Goal: Task Accomplishment & Management: Manage account settings

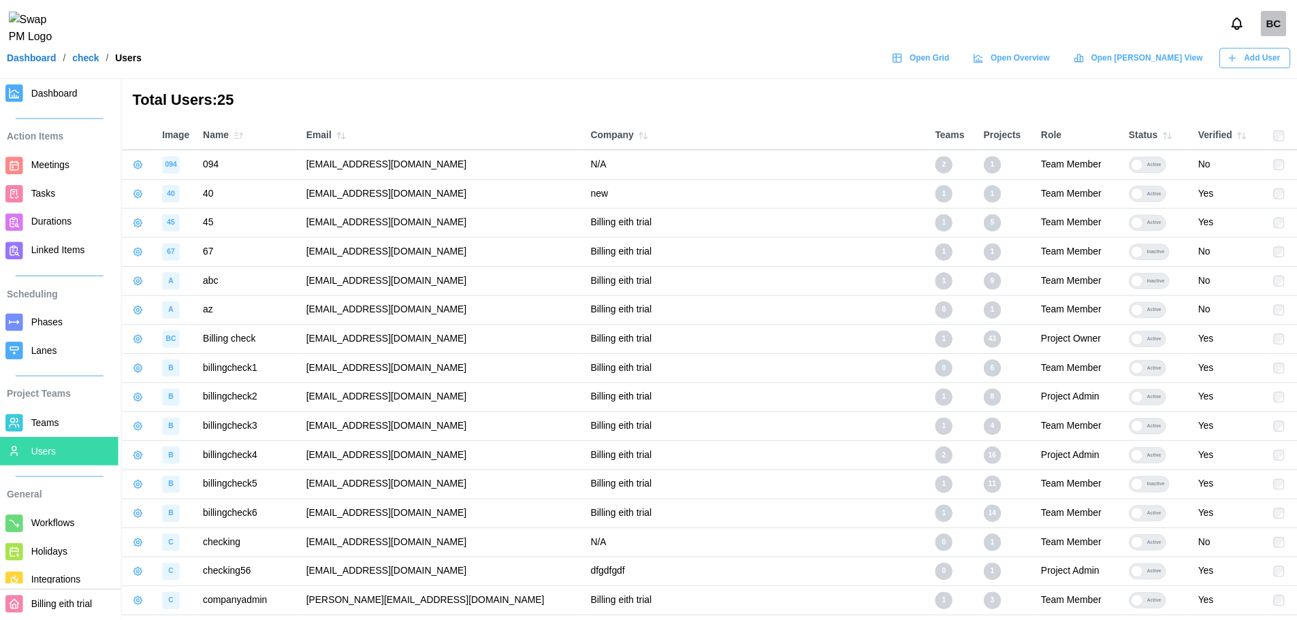
scroll to position [132, 0]
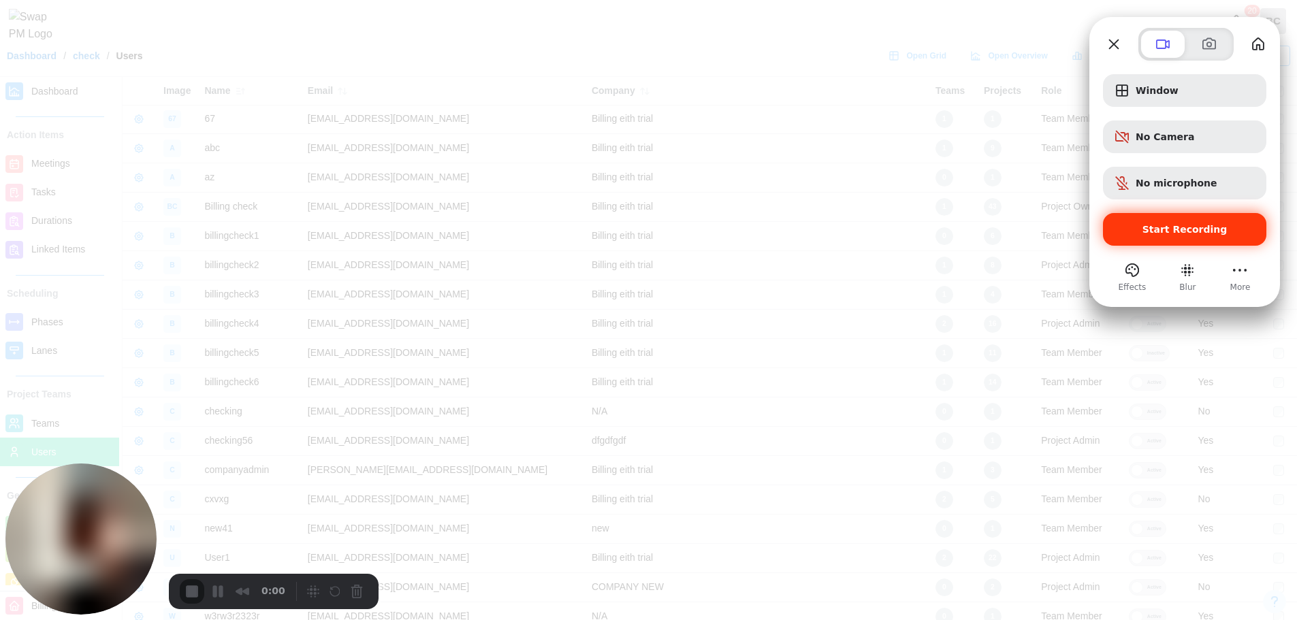
click at [1216, 236] on div "Start Recording" at bounding box center [1184, 229] width 163 height 33
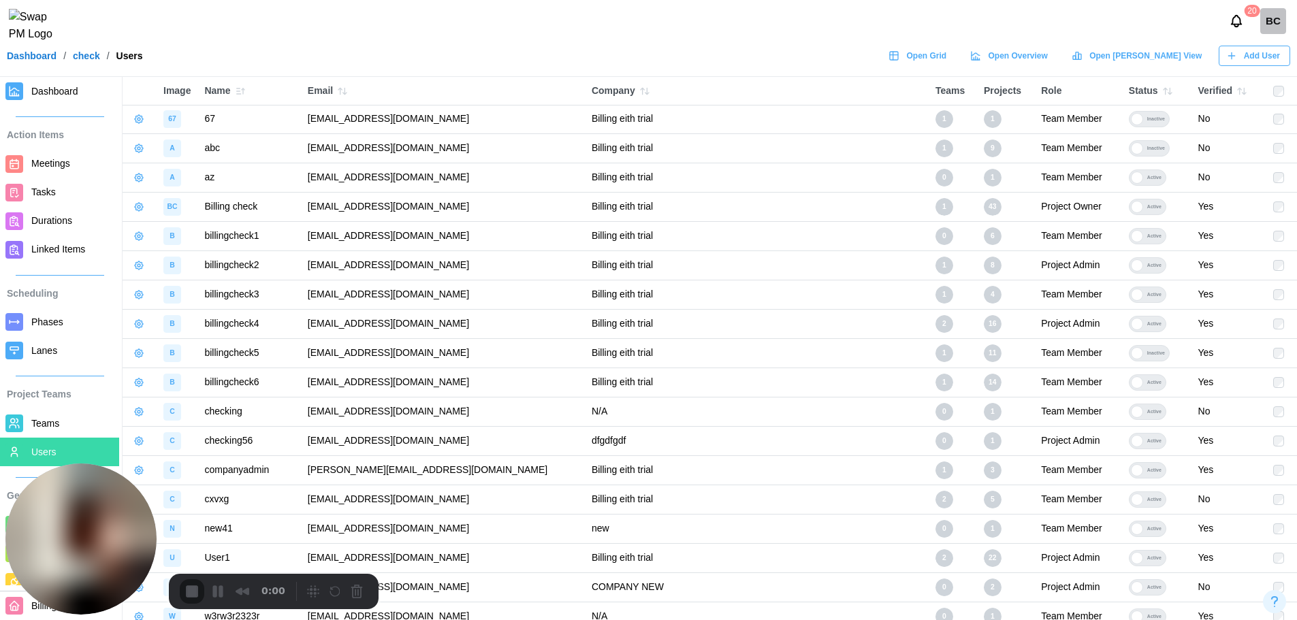
click at [147, 124] on button "button" at bounding box center [138, 119] width 19 height 19
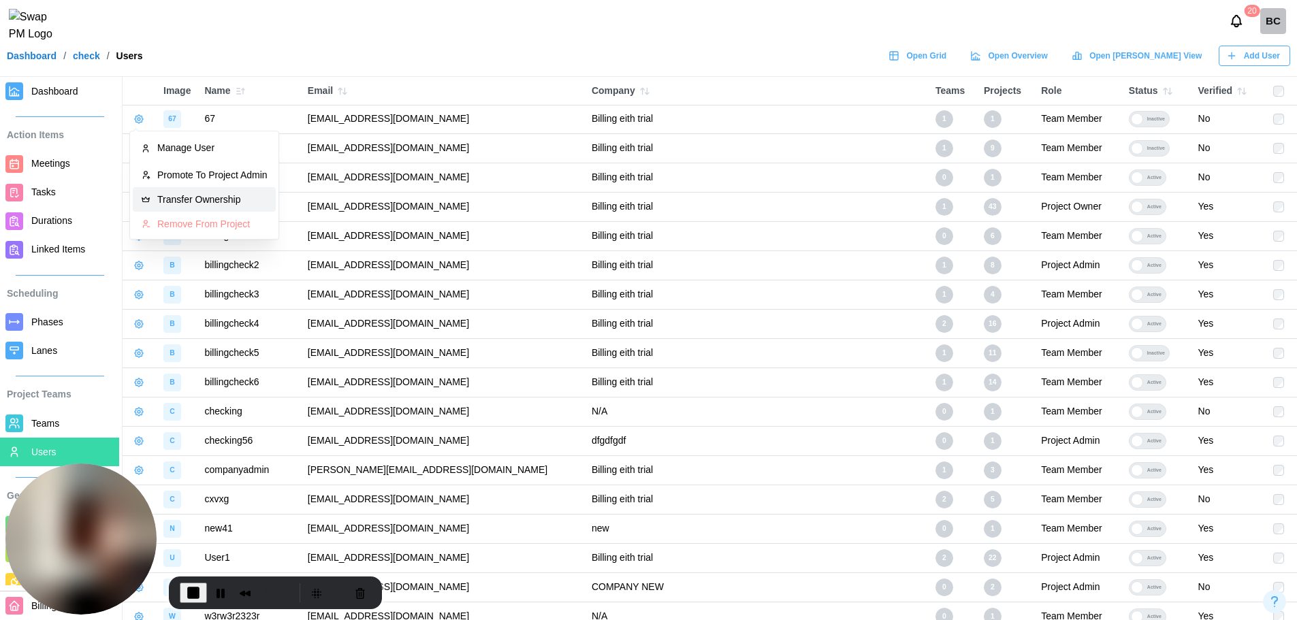
click at [185, 202] on div "Transfer Ownership" at bounding box center [212, 199] width 110 height 11
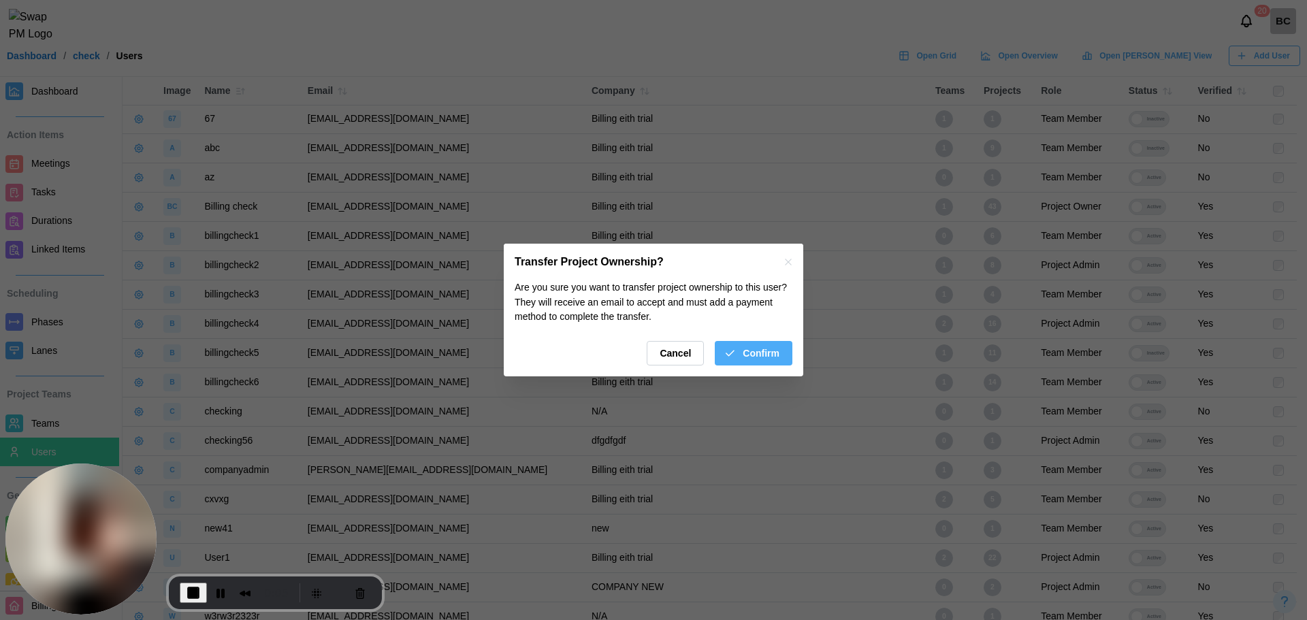
click at [689, 364] on span "Cancel" at bounding box center [675, 353] width 31 height 23
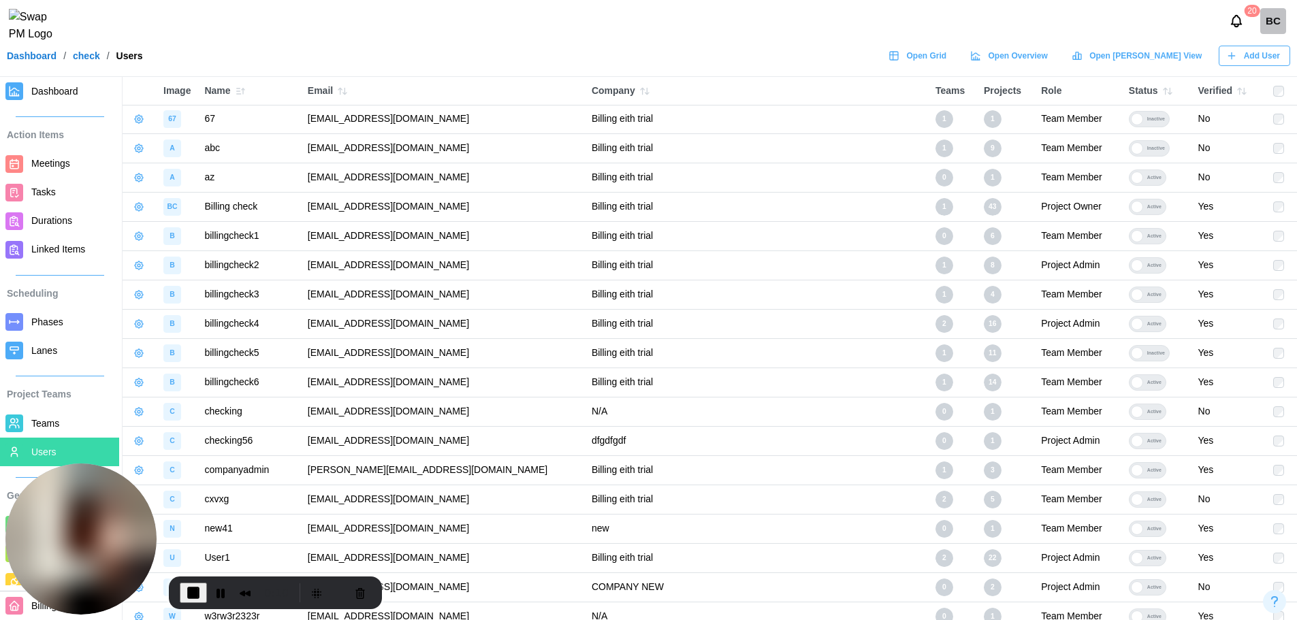
click at [138, 321] on icon "button" at bounding box center [138, 324] width 11 height 11
click at [140, 297] on icon "button" at bounding box center [138, 294] width 11 height 11
click at [180, 376] on div "Transfer Ownership" at bounding box center [212, 375] width 110 height 11
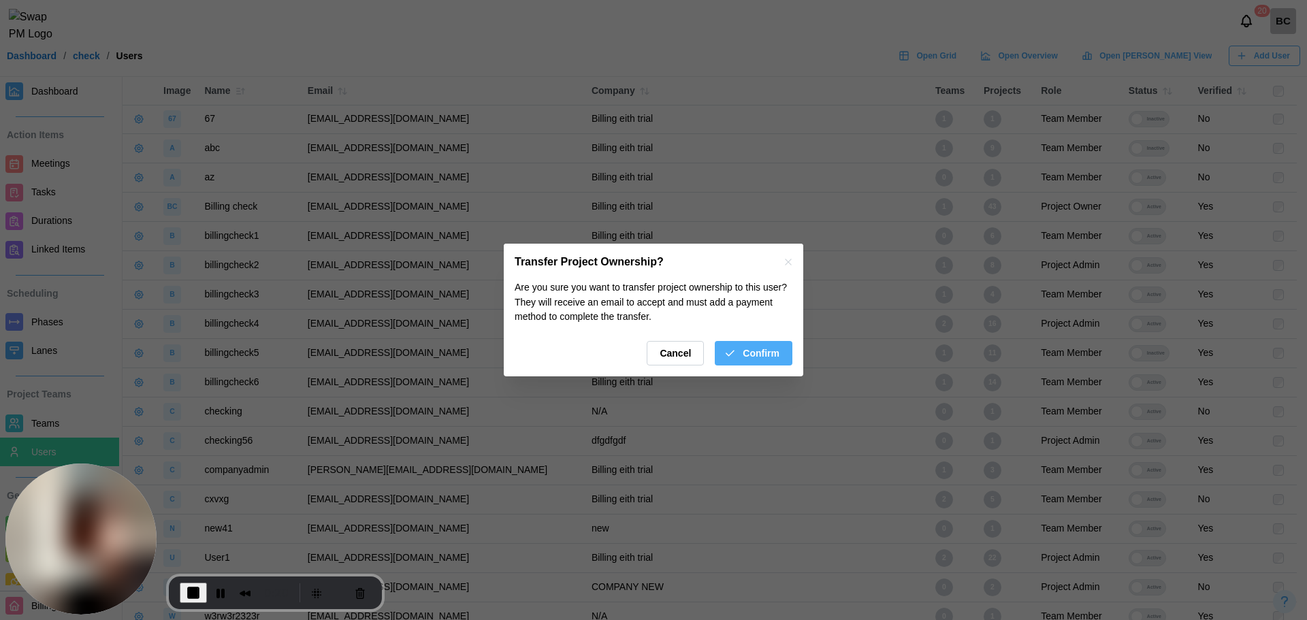
click at [748, 362] on span "Confirm" at bounding box center [761, 353] width 37 height 23
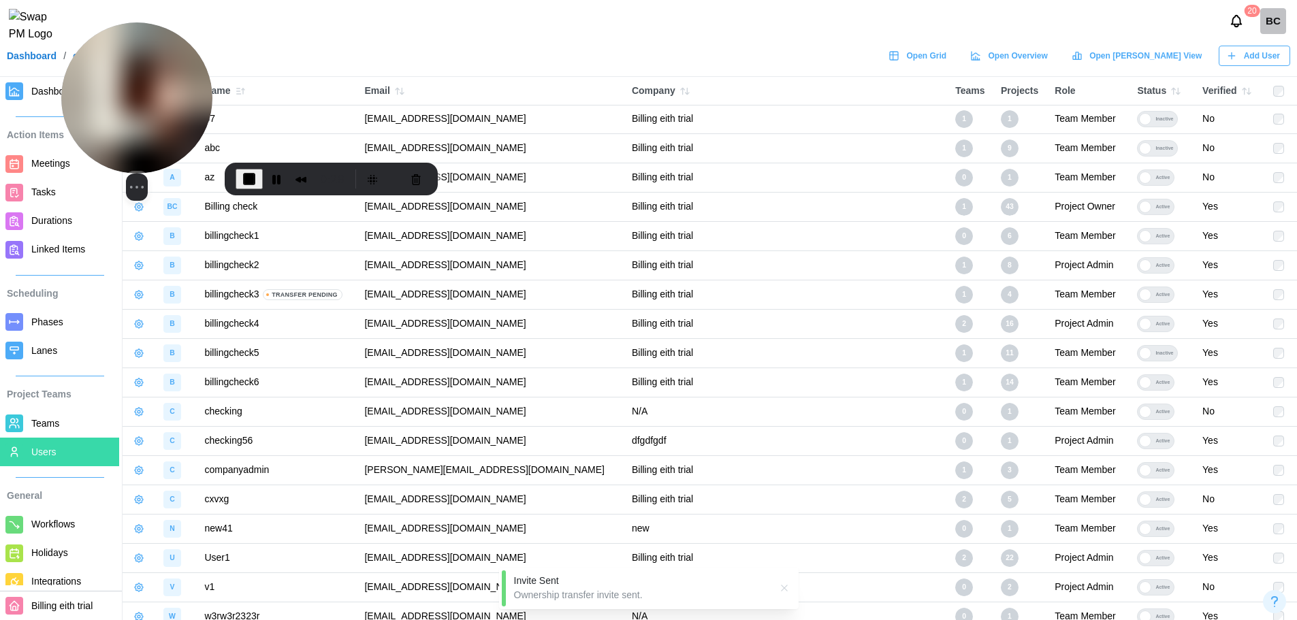
drag, startPoint x: 100, startPoint y: 454, endPoint x: 135, endPoint y: 63, distance: 393.0
click at [135, 63] on img at bounding box center [136, 97] width 151 height 151
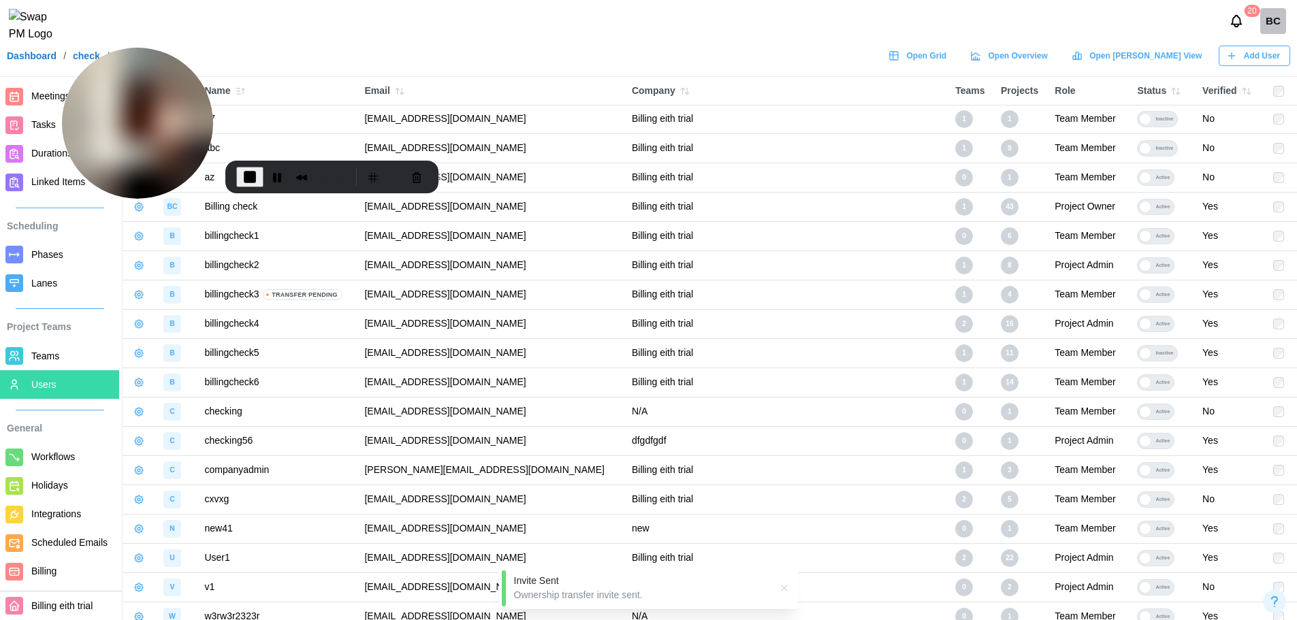
scroll to position [84, 0]
click at [48, 571] on span "Billing" at bounding box center [43, 570] width 25 height 11
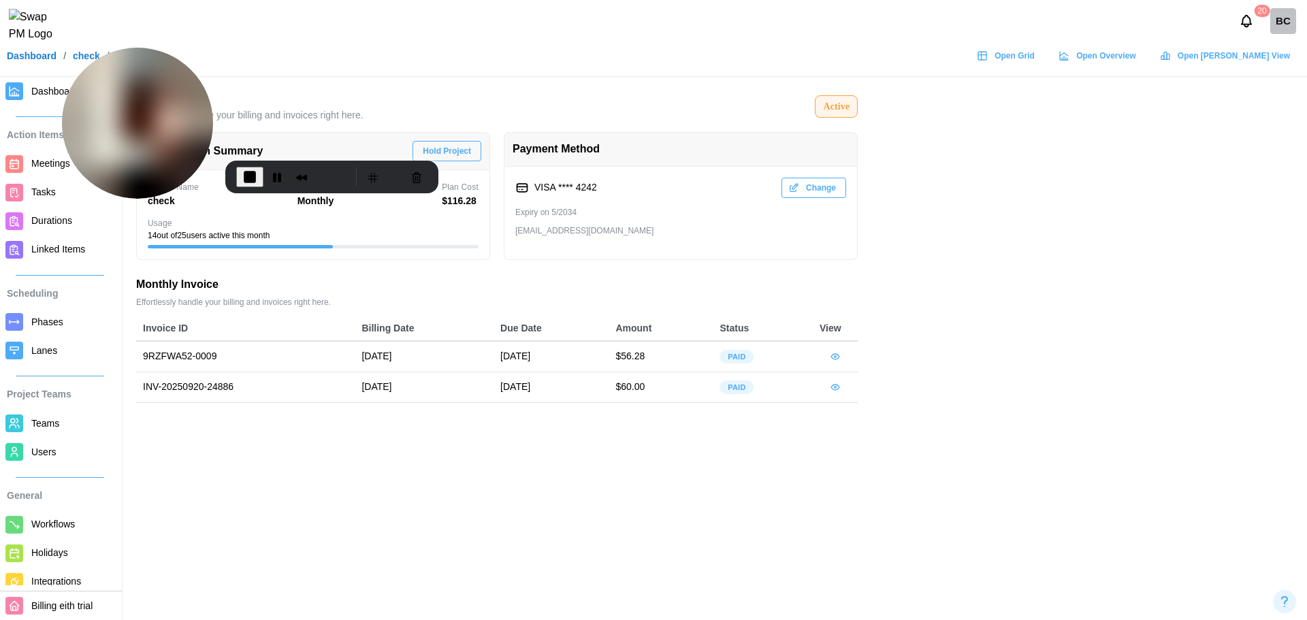
click at [840, 357] on icon "button" at bounding box center [835, 356] width 11 height 11
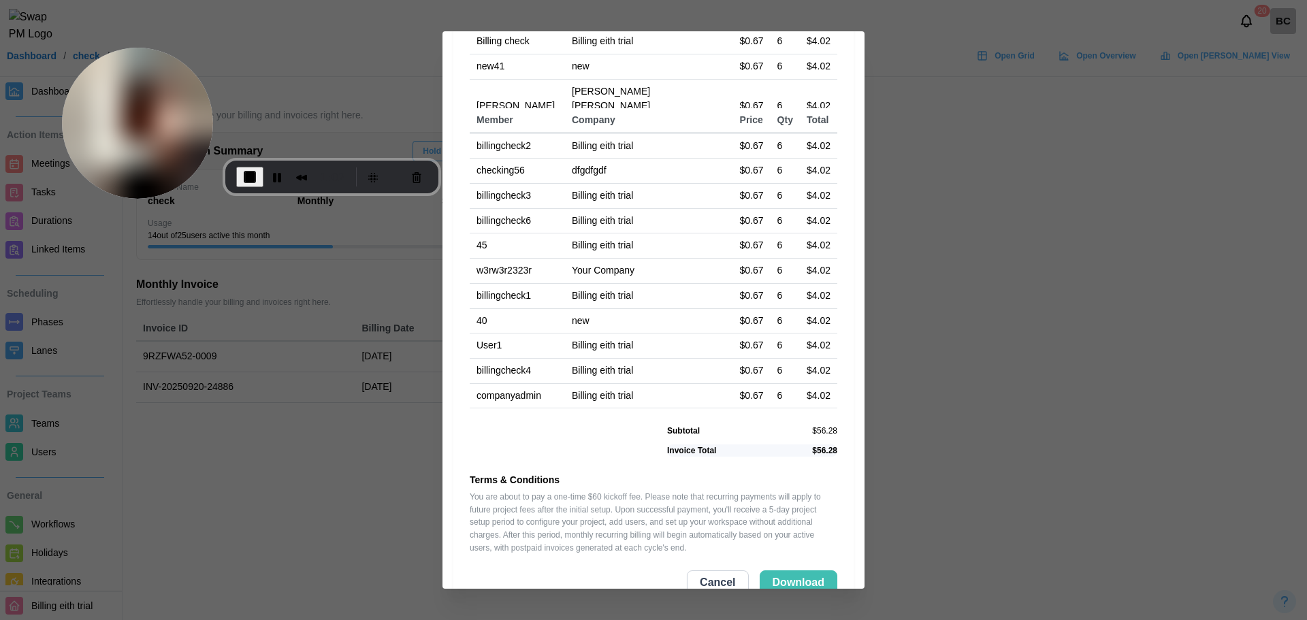
scroll to position [253, 0]
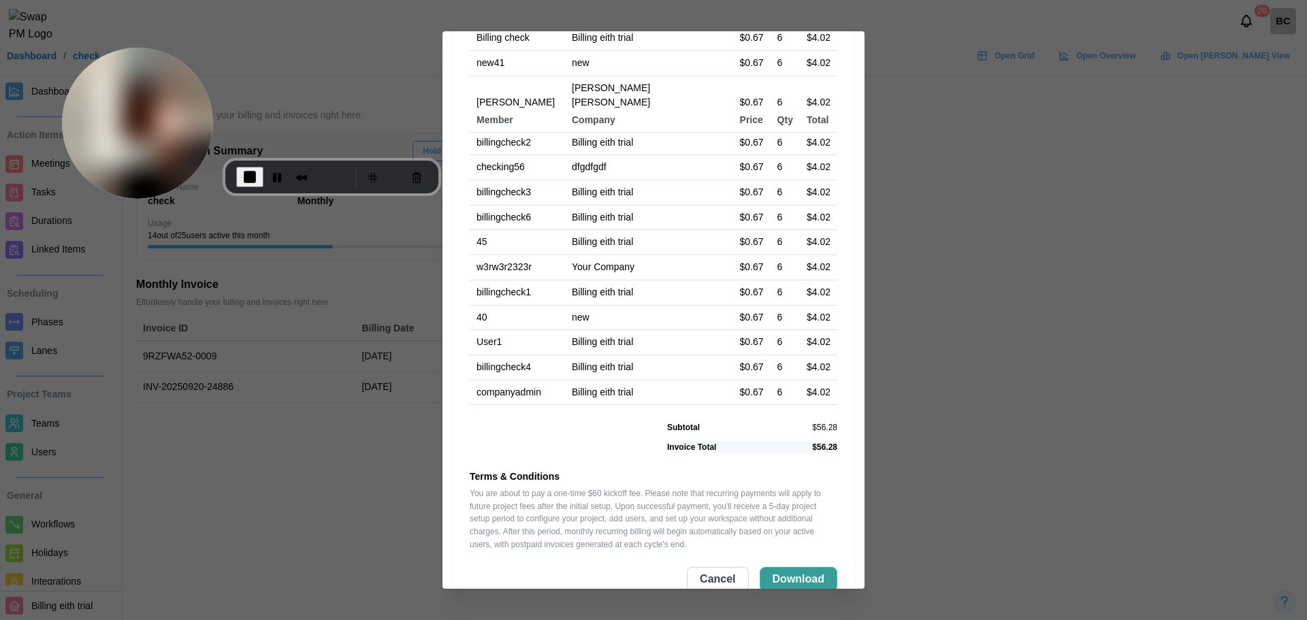
click at [773, 568] on span "Download" at bounding box center [799, 579] width 52 height 23
click at [258, 178] on button "End Recording" at bounding box center [249, 177] width 27 height 20
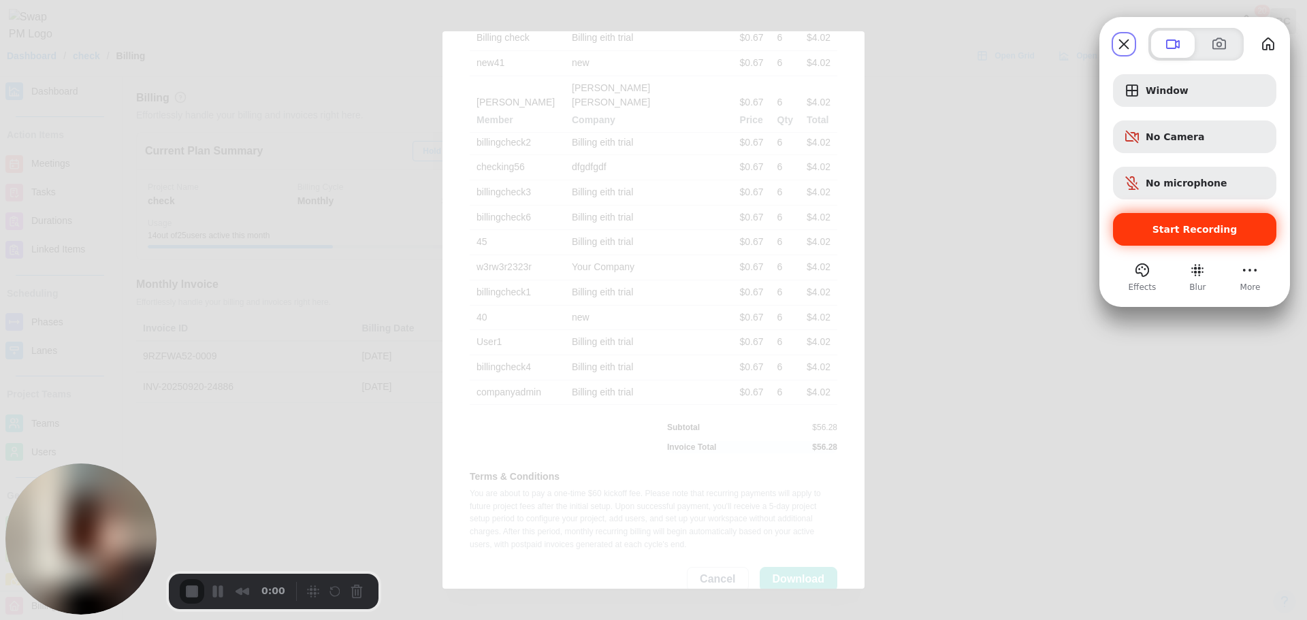
click at [1170, 235] on span "Start Recording" at bounding box center [1195, 229] width 85 height 11
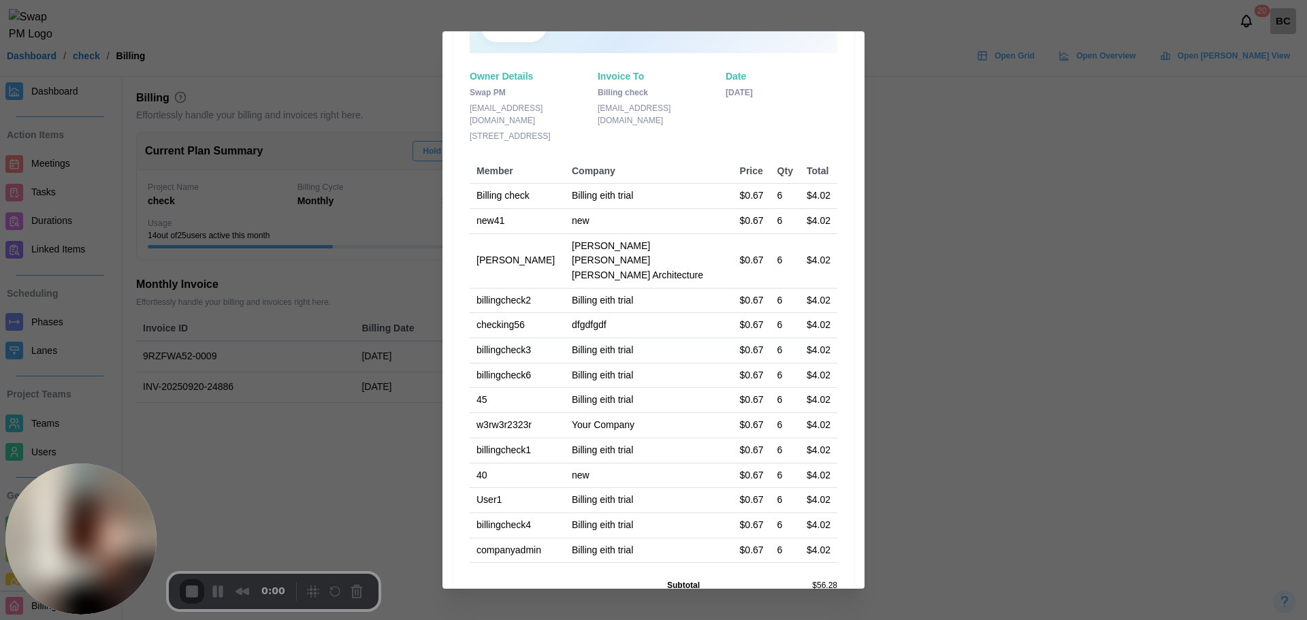
scroll to position [0, 0]
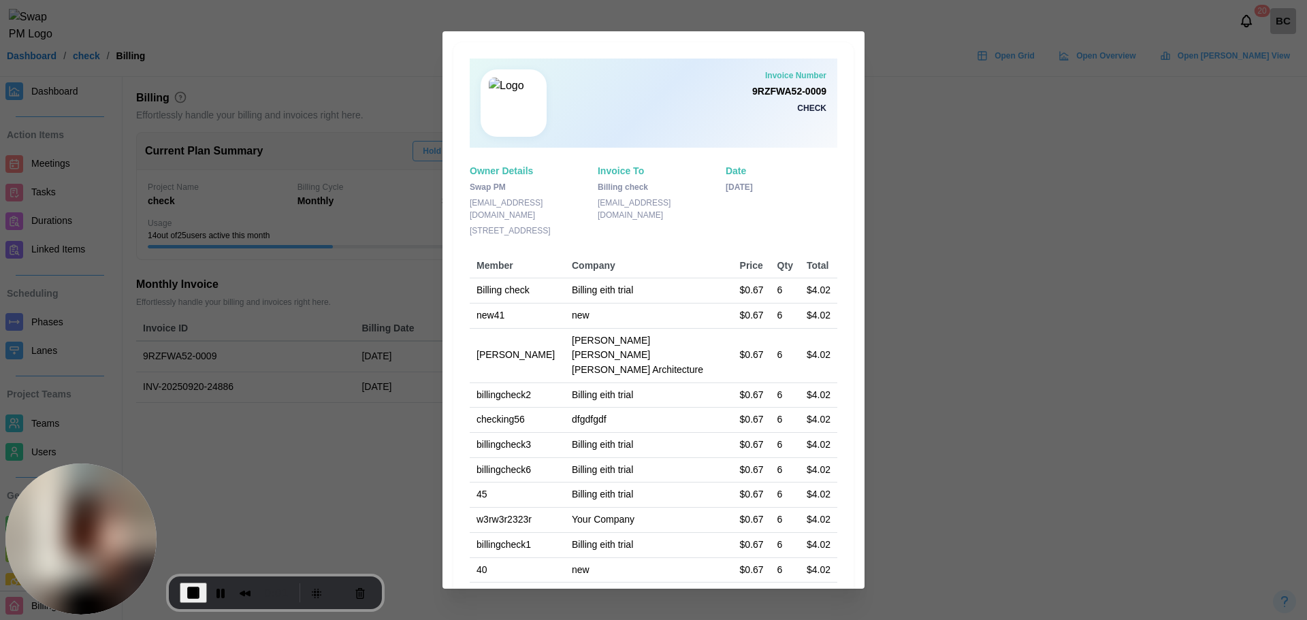
click at [938, 112] on div at bounding box center [653, 310] width 1307 height 620
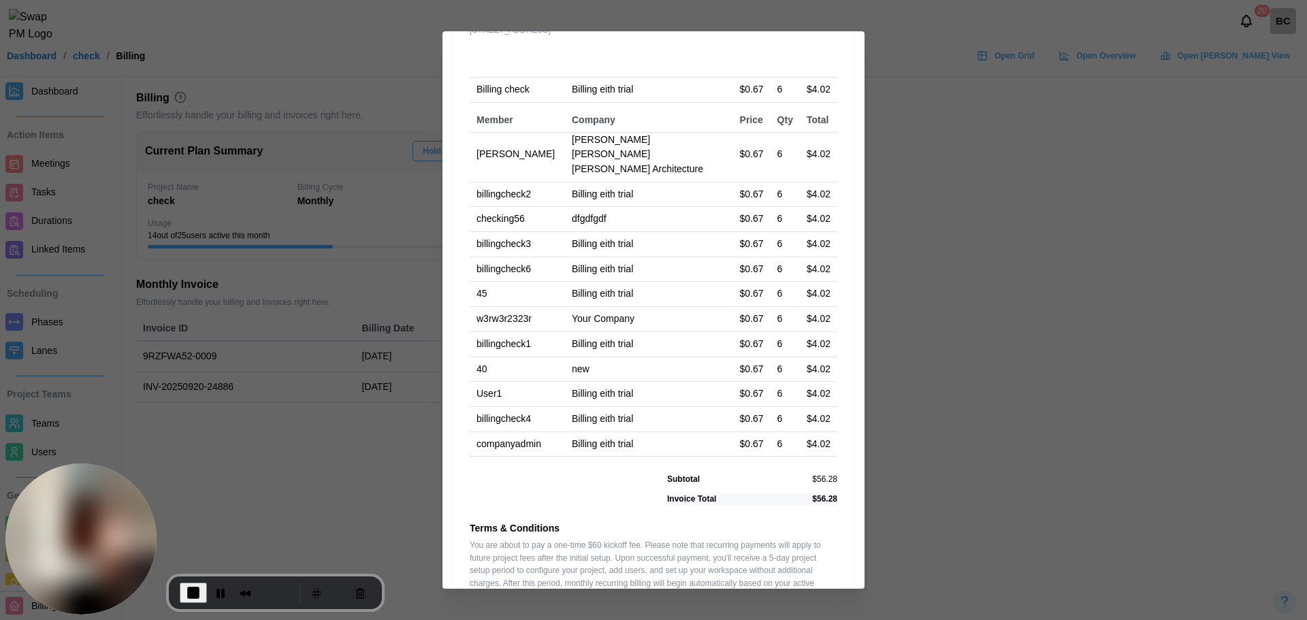
scroll to position [253, 0]
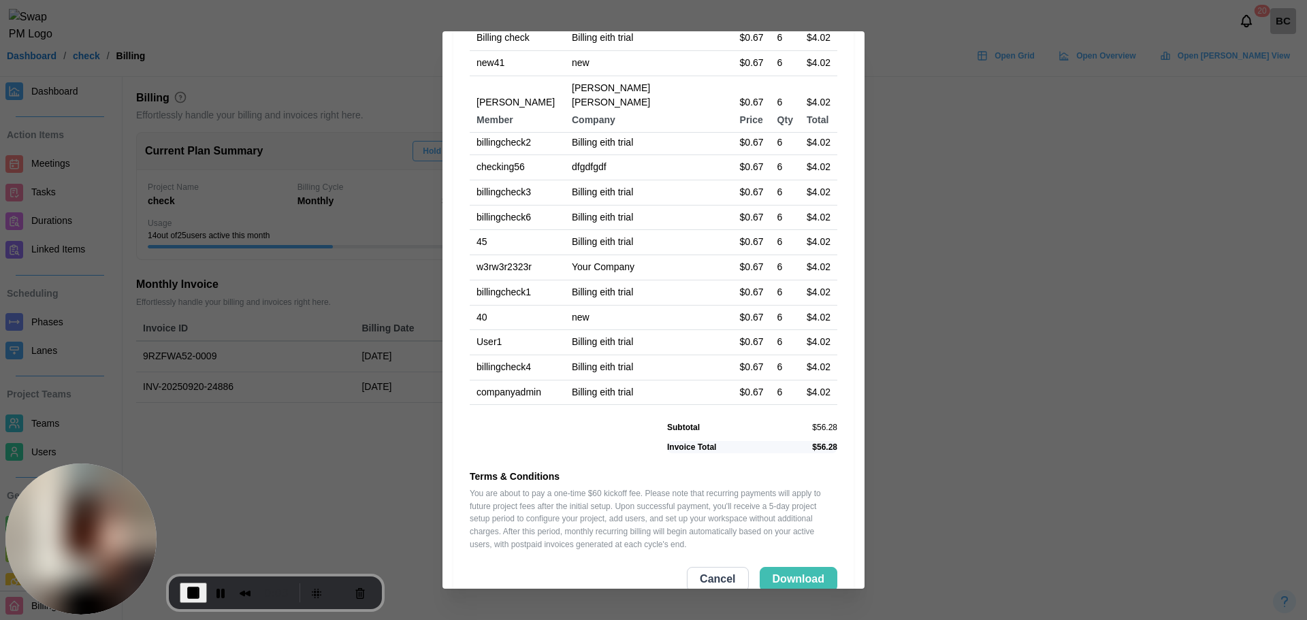
click at [700, 568] on span "Cancel" at bounding box center [717, 579] width 35 height 23
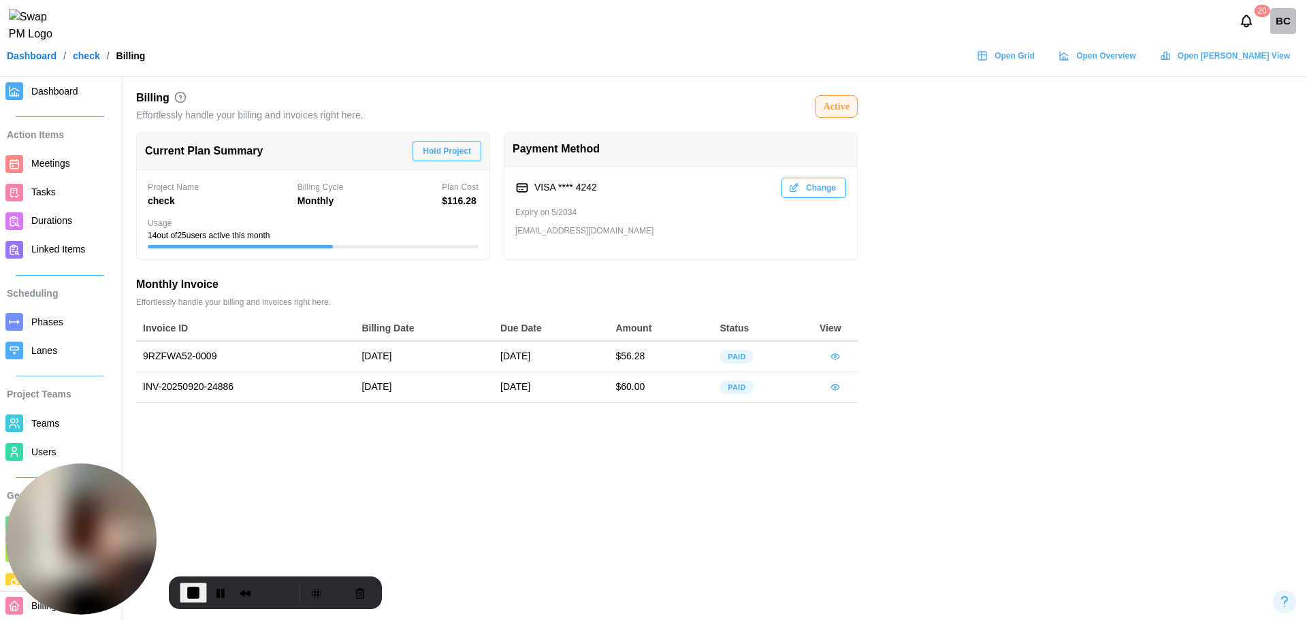
click at [35, 450] on span "Users" at bounding box center [43, 452] width 25 height 11
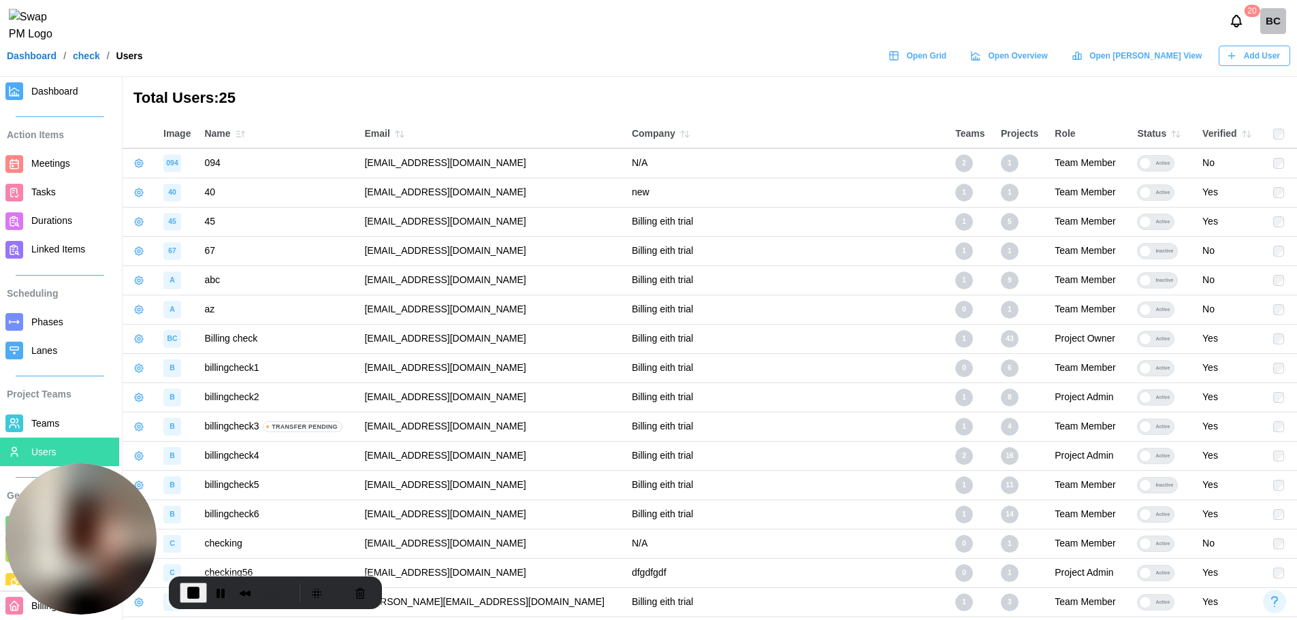
drag, startPoint x: 598, startPoint y: 417, endPoint x: 394, endPoint y: 415, distance: 204.9
click at [394, 415] on tr "B billingcheck3 Transfer Pending qatestercodingcops+billingcheck3@gmail.com Bil…" at bounding box center [710, 426] width 1174 height 29
click at [449, 426] on td "qatestercodingcops+billingcheck3@gmail.com" at bounding box center [490, 426] width 267 height 29
drag, startPoint x: 599, startPoint y: 428, endPoint x: 400, endPoint y: 427, distance: 199.5
click at [400, 427] on td "qatestercodingcops+billingcheck3@gmail.com" at bounding box center [490, 426] width 267 height 29
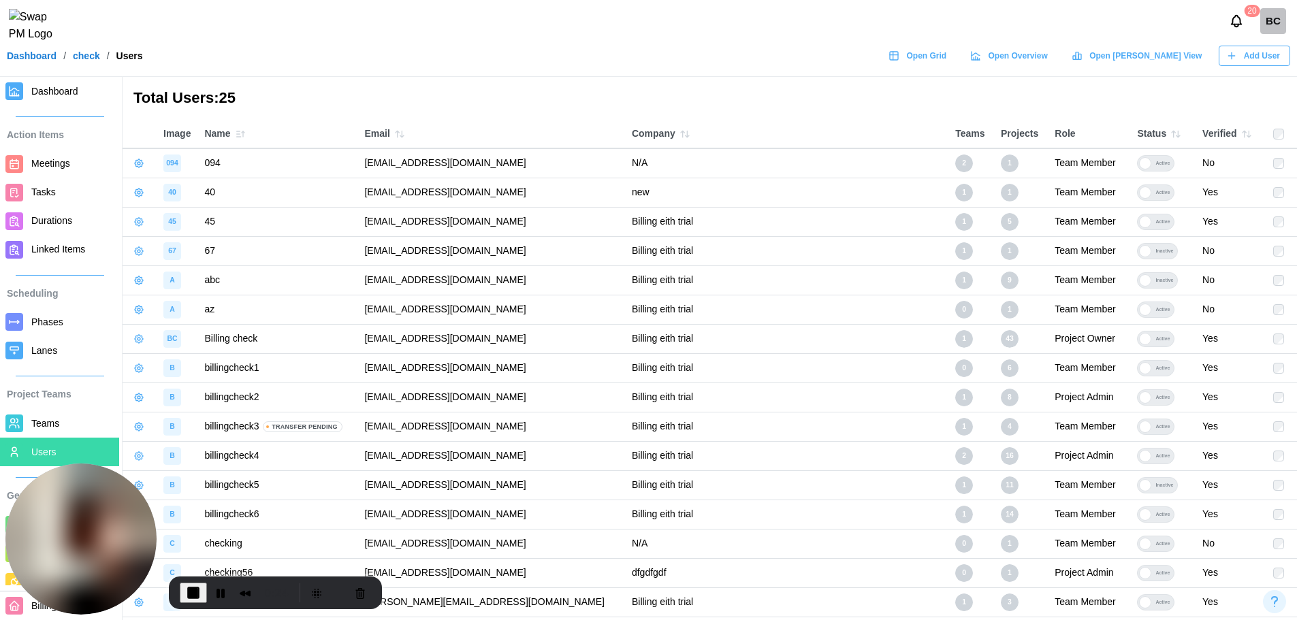
copy td "qatestercodingcops+billingcheck3@gmail.com"
click at [1268, 31] on div "BC" at bounding box center [1273, 21] width 26 height 26
click at [1260, 80] on div "Sign Out" at bounding box center [1264, 84] width 42 height 11
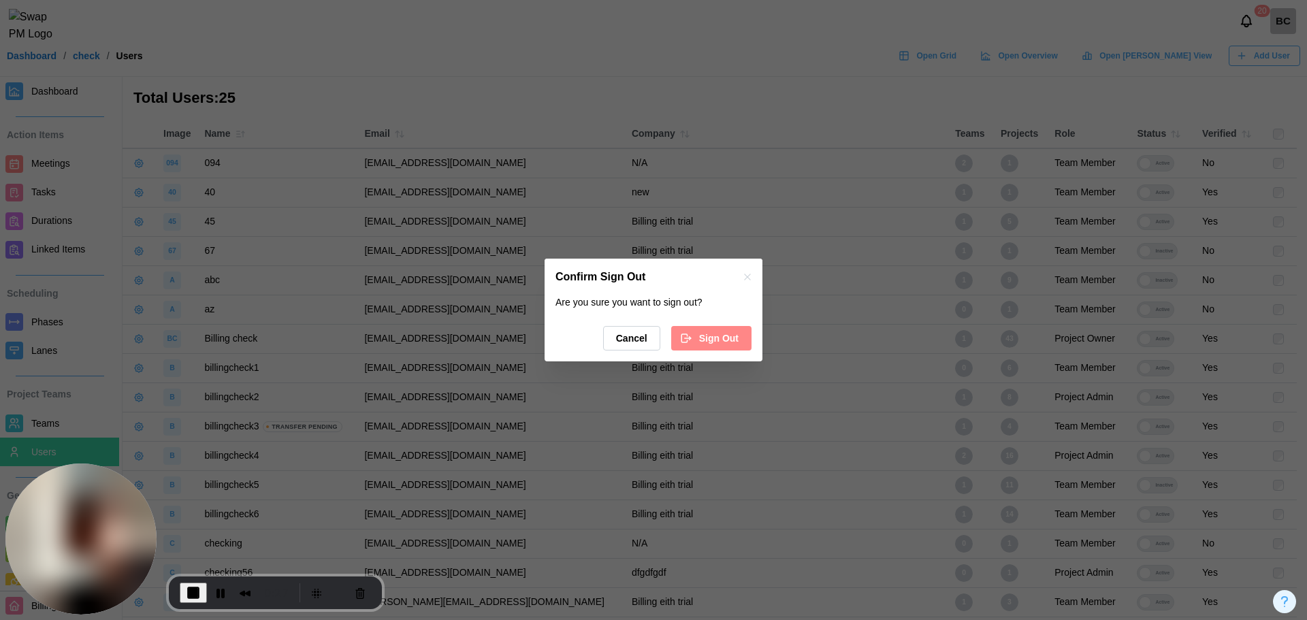
click at [722, 337] on span "Sign Out" at bounding box center [718, 338] width 39 height 23
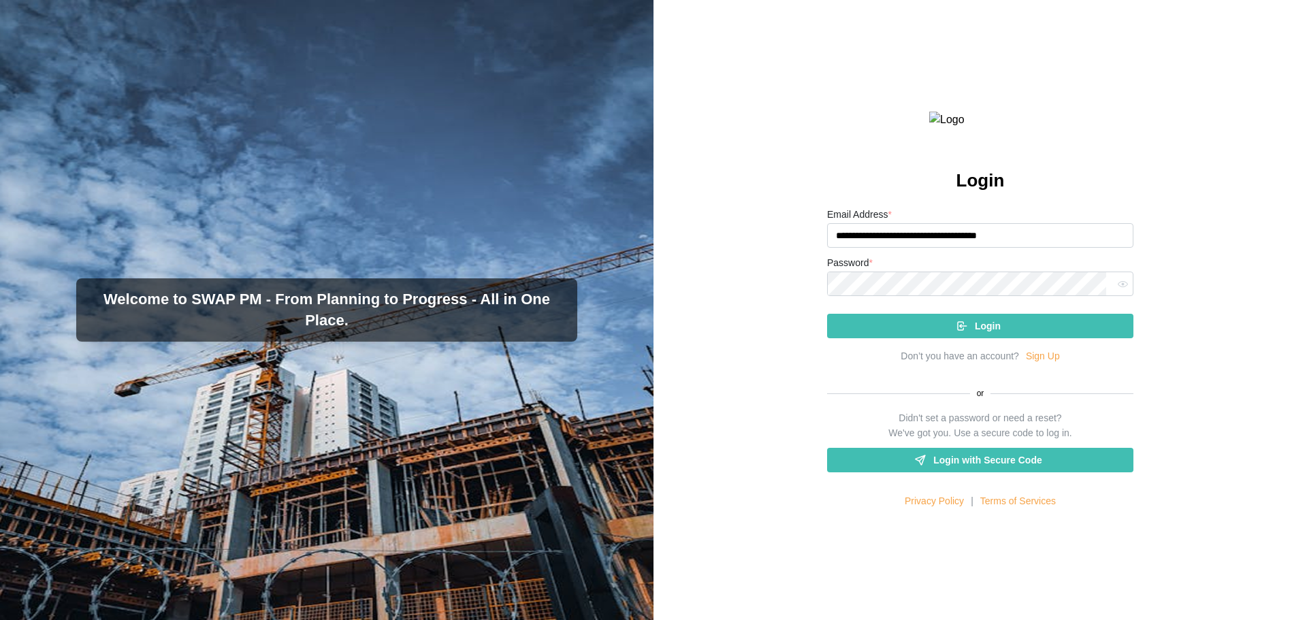
click at [754, 236] on div "**********" at bounding box center [981, 310] width 654 height 620
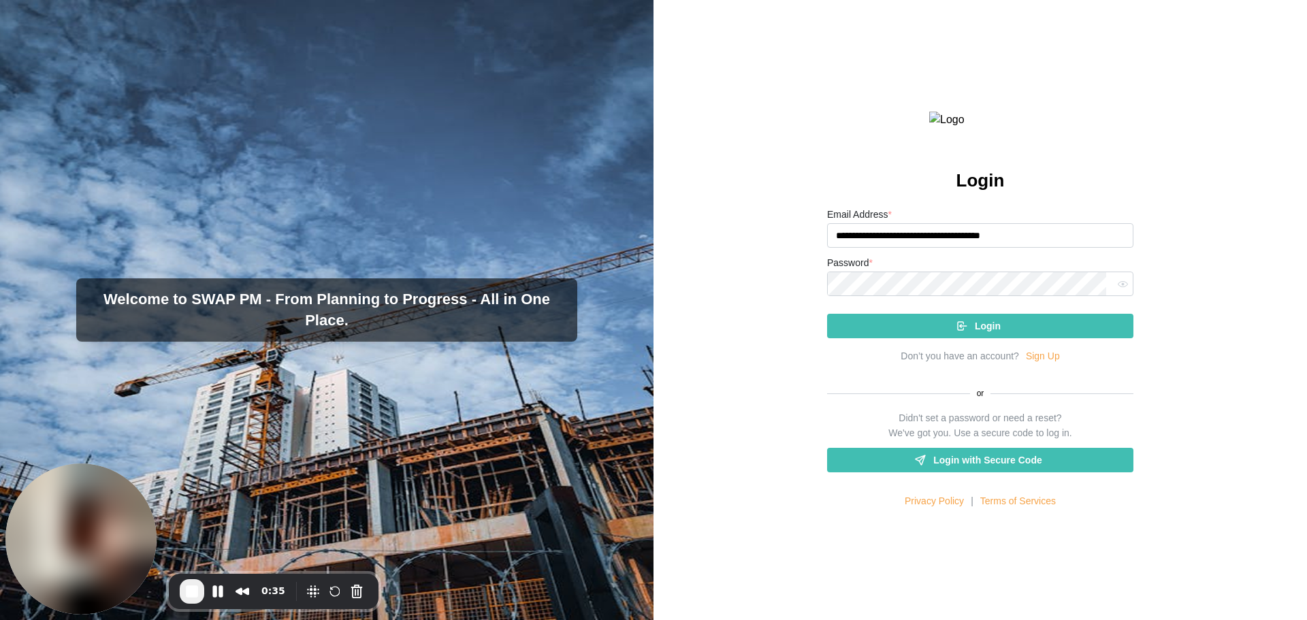
click at [1066, 248] on input "**********" at bounding box center [980, 235] width 306 height 25
type input "**********"
click at [1055, 369] on div "**********" at bounding box center [980, 357] width 306 height 302
click at [1053, 338] on div "Login" at bounding box center [978, 326] width 285 height 23
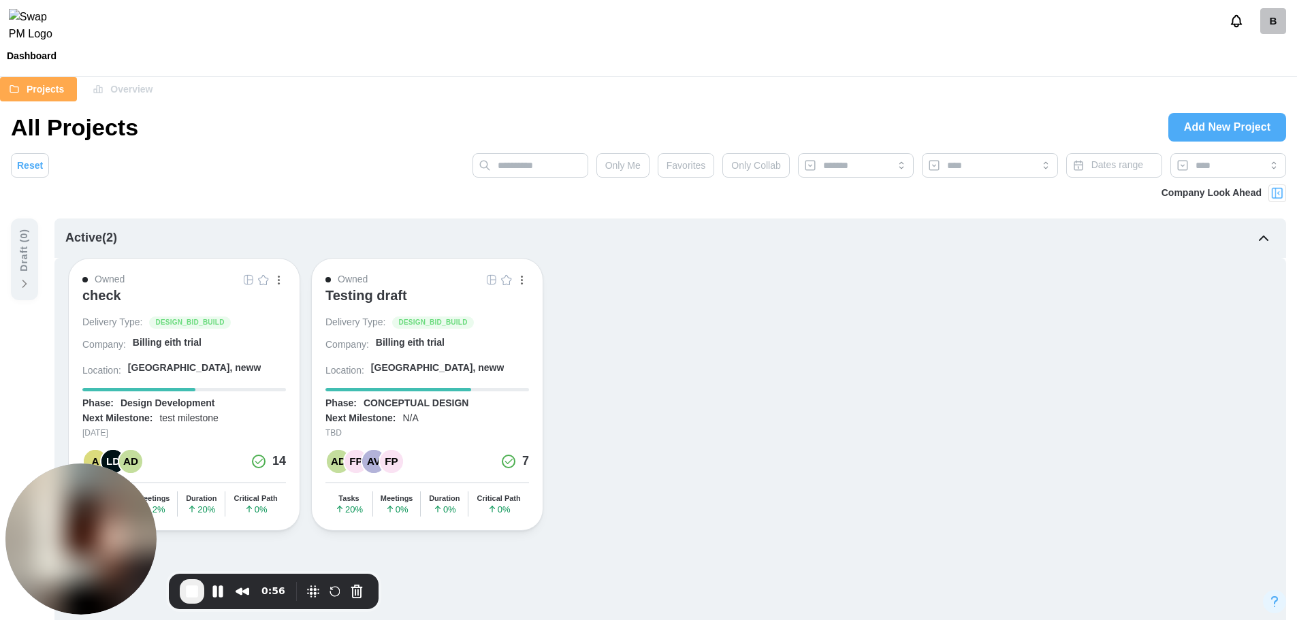
click at [98, 297] on div "check" at bounding box center [101, 295] width 39 height 16
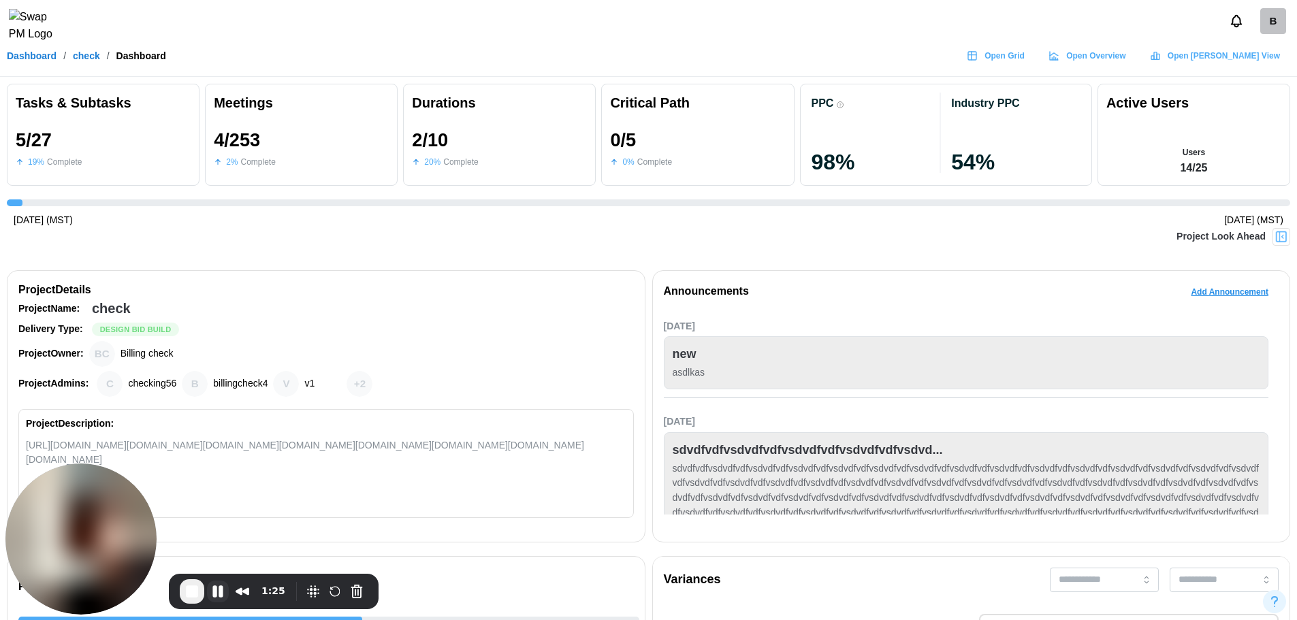
scroll to position [0, 569]
click at [225, 592] on button "Pause Recording" at bounding box center [218, 592] width 22 height 22
click at [225, 592] on button "Play Recording" at bounding box center [217, 593] width 27 height 20
click at [214, 590] on button "Pause Recording" at bounding box center [218, 592] width 22 height 22
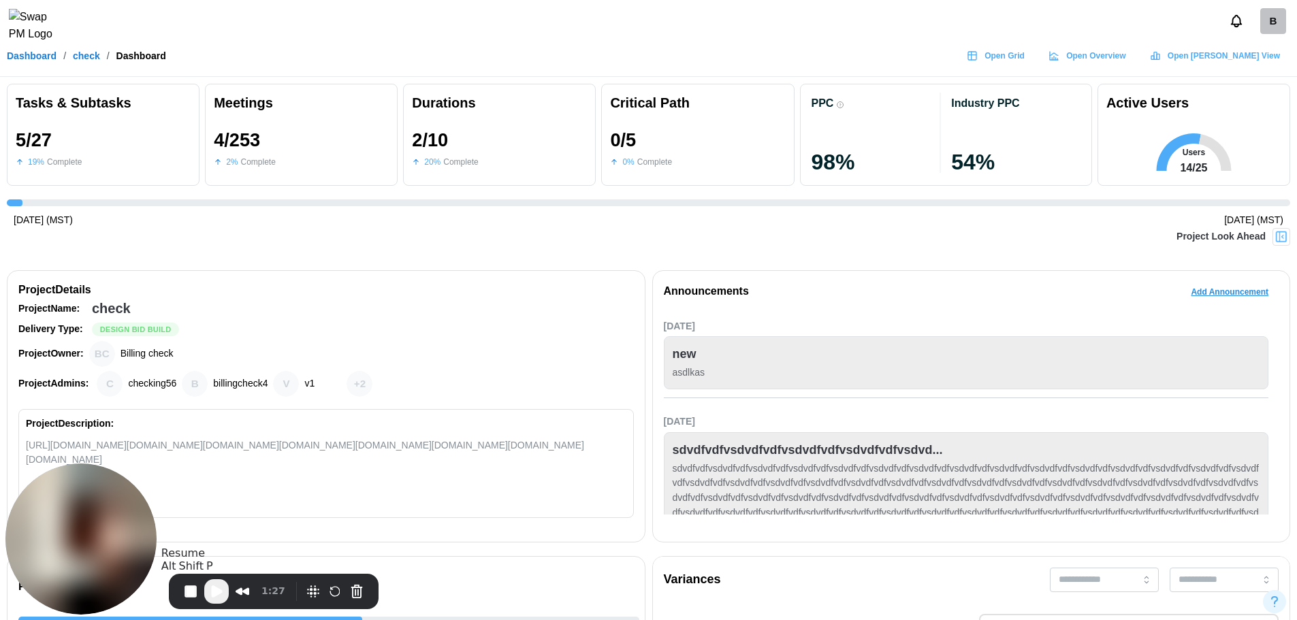
click at [217, 590] on span "Play Recording" at bounding box center [216, 592] width 16 height 16
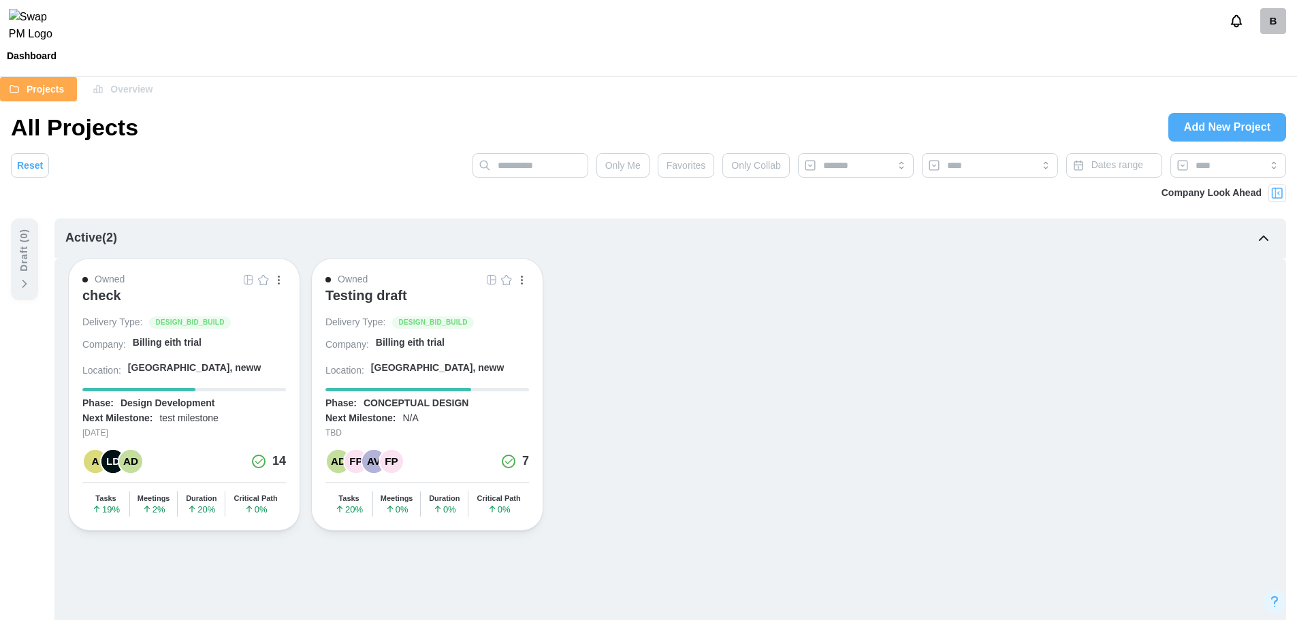
click at [1273, 31] on div "B" at bounding box center [1273, 21] width 26 height 26
click at [1253, 93] on button "Sign Out" at bounding box center [1255, 84] width 75 height 25
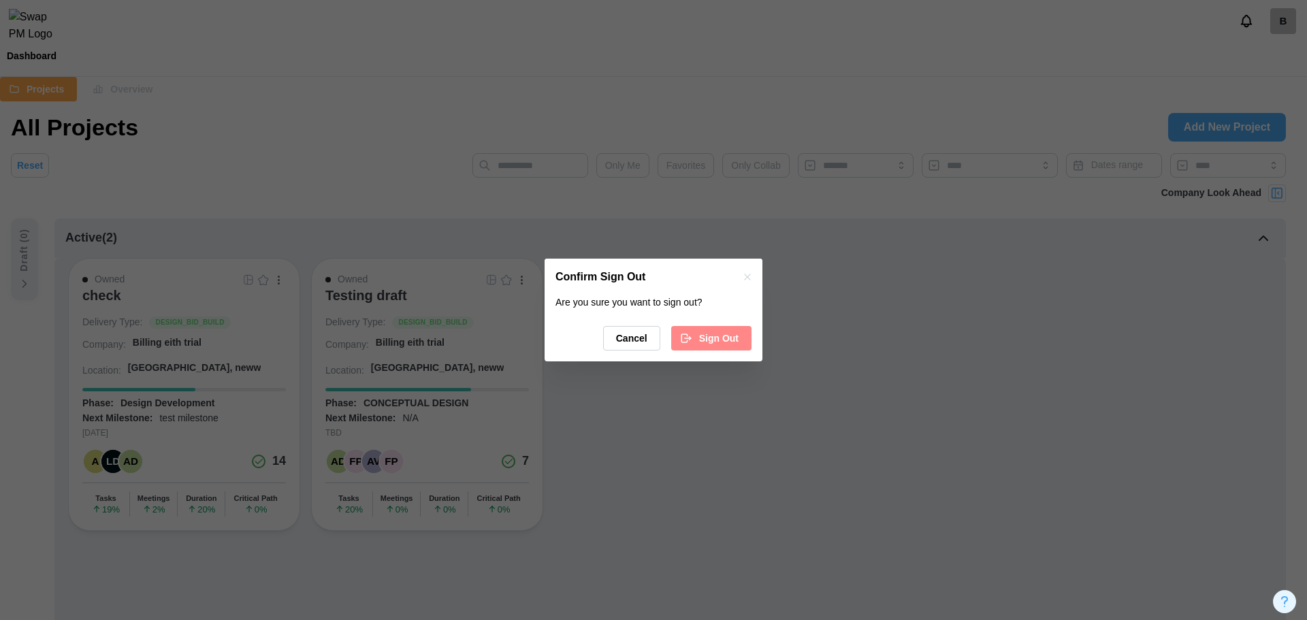
click at [729, 344] on span "Sign Out" at bounding box center [718, 338] width 39 height 23
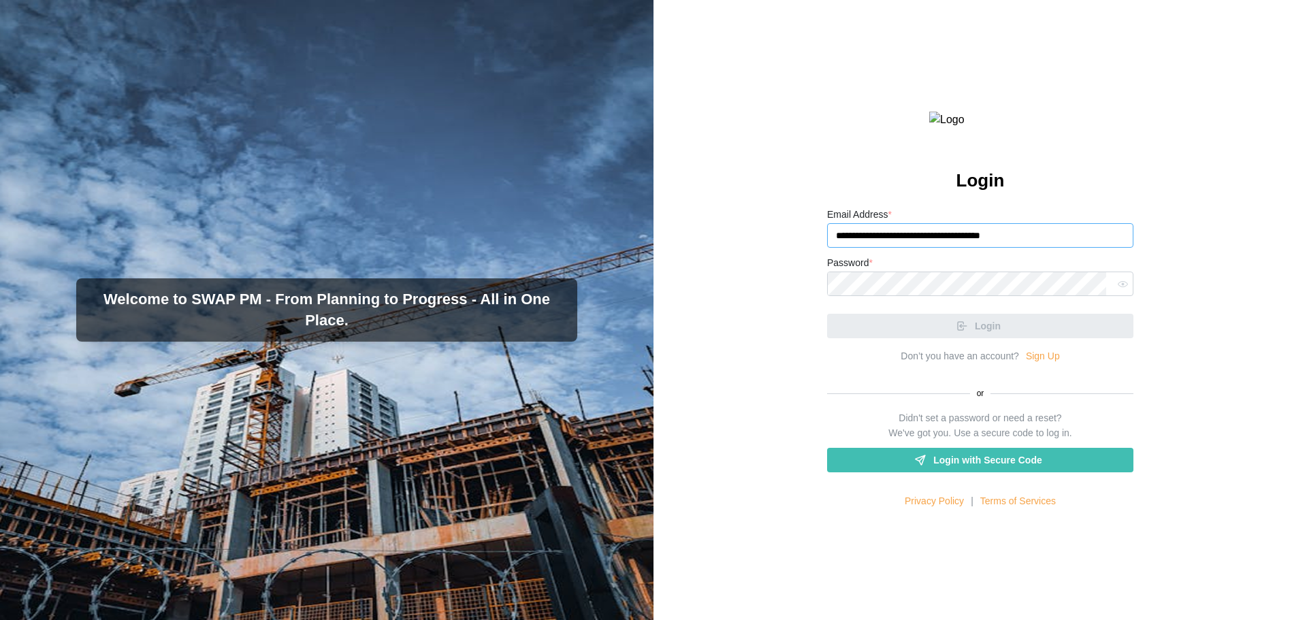
click at [970, 248] on input "**********" at bounding box center [980, 235] width 306 height 25
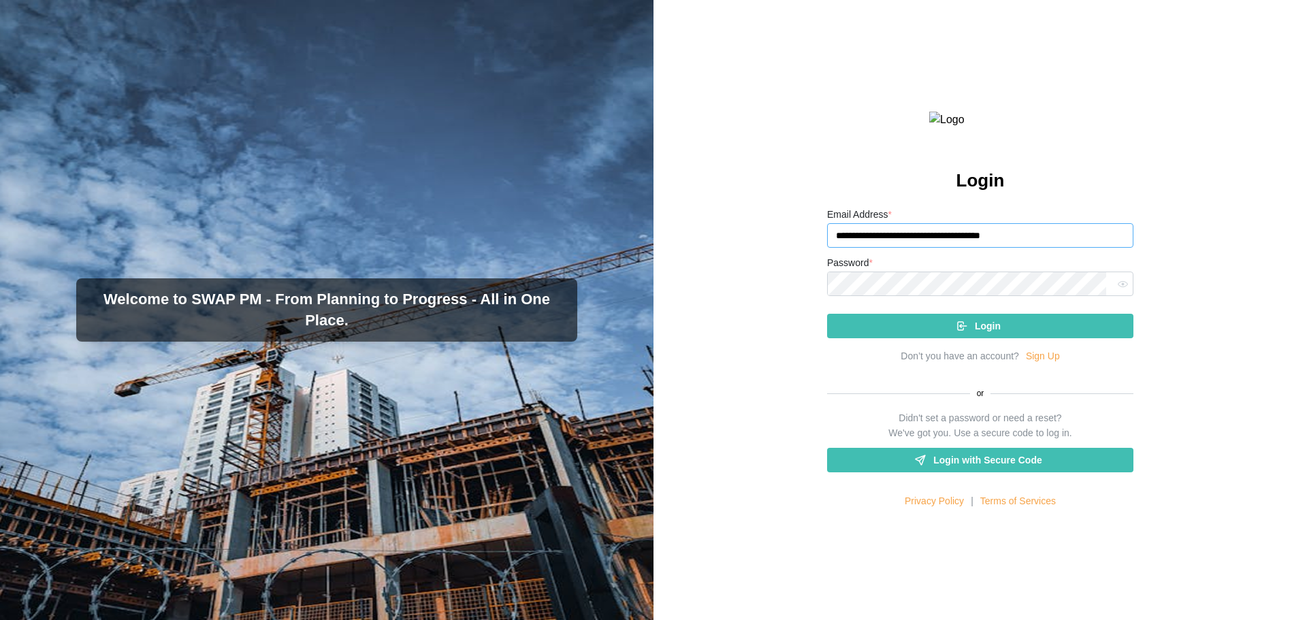
click at [977, 248] on input "**********" at bounding box center [980, 235] width 306 height 25
type input "**********"
click at [827, 314] on button "Login" at bounding box center [980, 326] width 306 height 25
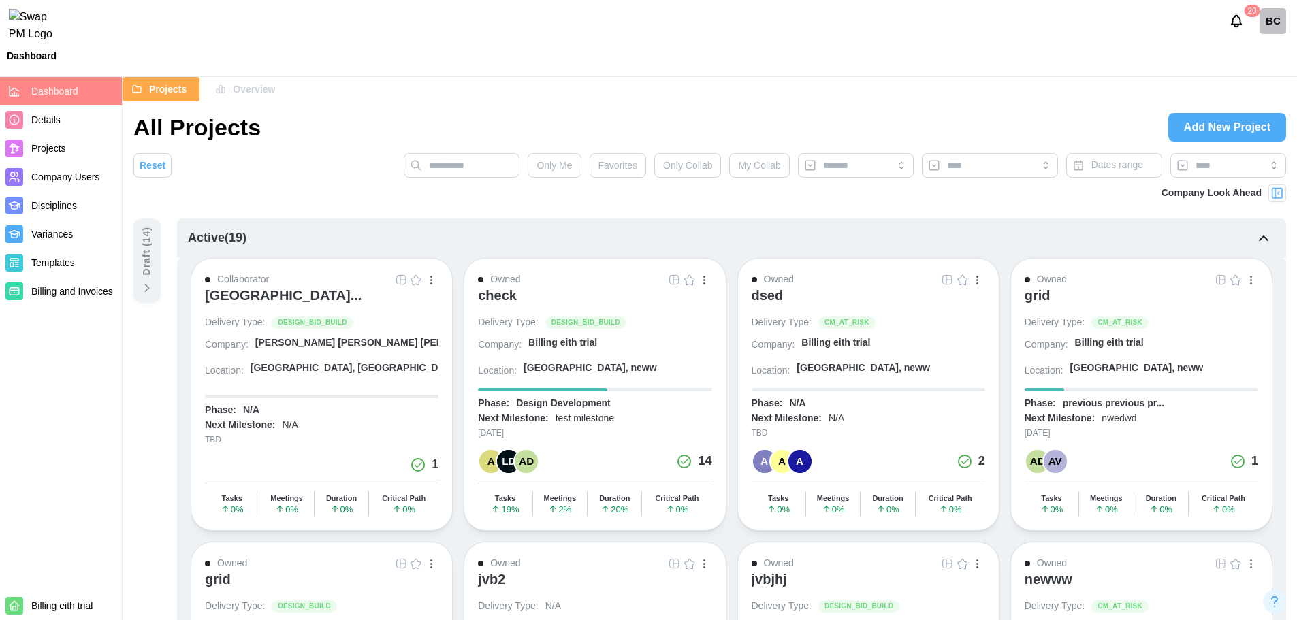
click at [515, 296] on div "check" at bounding box center [595, 301] width 234 height 29
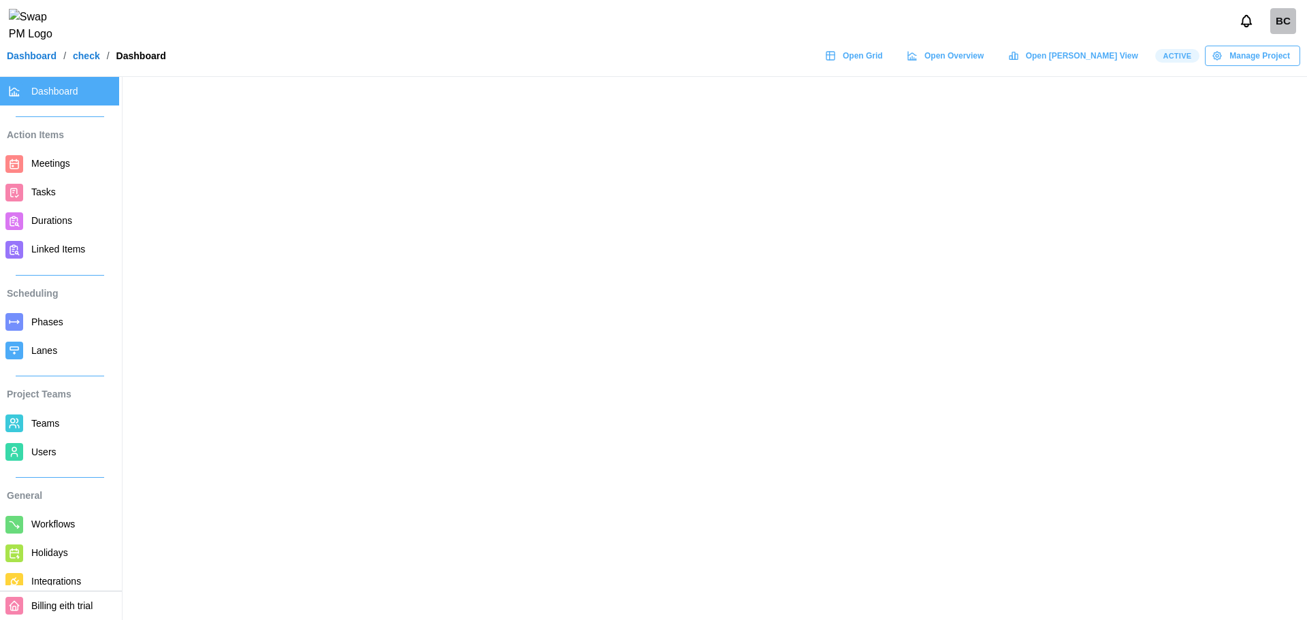
click at [32, 447] on span "Users" at bounding box center [43, 452] width 25 height 11
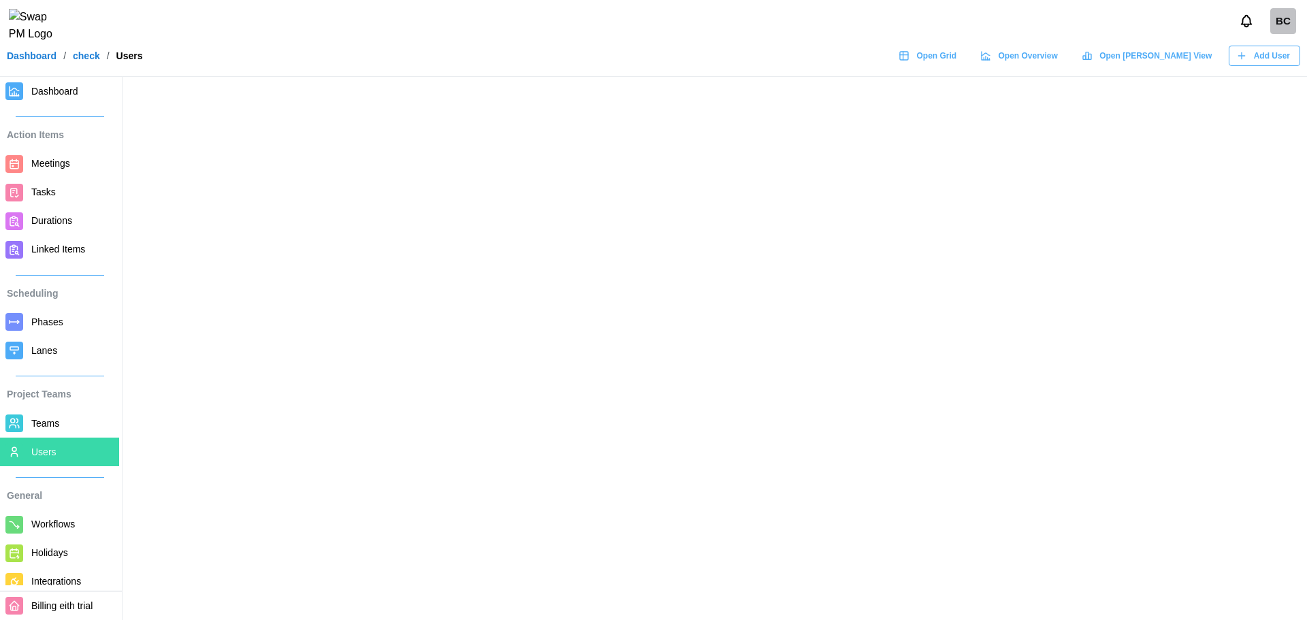
click at [1281, 26] on div "BC" at bounding box center [1283, 21] width 26 height 26
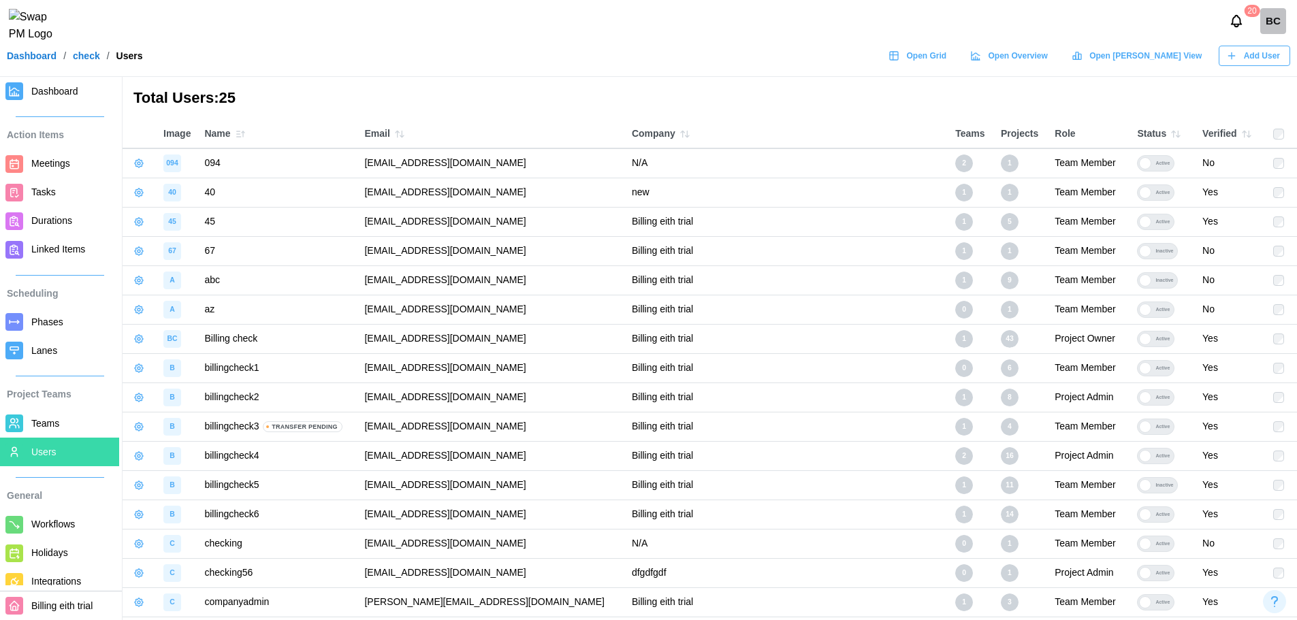
click at [359, 63] on div "Dashboard / check / Users Open Grid Open Overview Open [PERSON_NAME] View Add U…" at bounding box center [648, 56] width 1297 height 20
click at [1272, 27] on div "BC" at bounding box center [1273, 21] width 26 height 26
click at [1267, 75] on button "Sign Out" at bounding box center [1255, 84] width 75 height 25
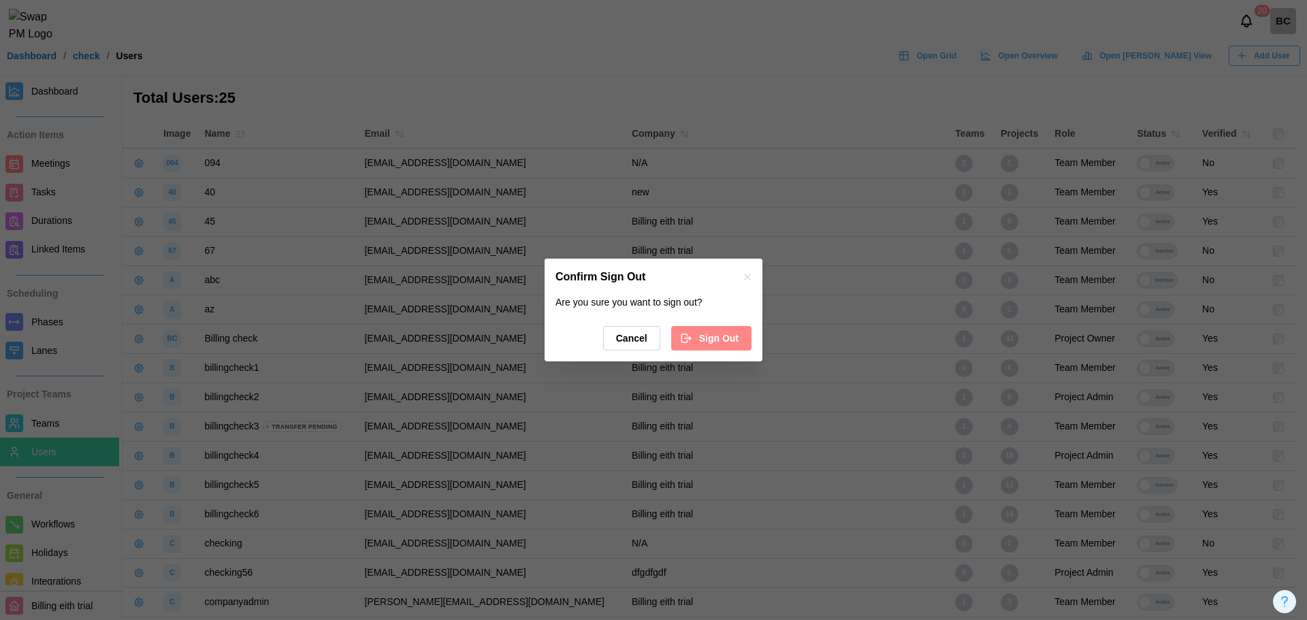
click at [699, 336] on div "Sign Out" at bounding box center [709, 338] width 59 height 23
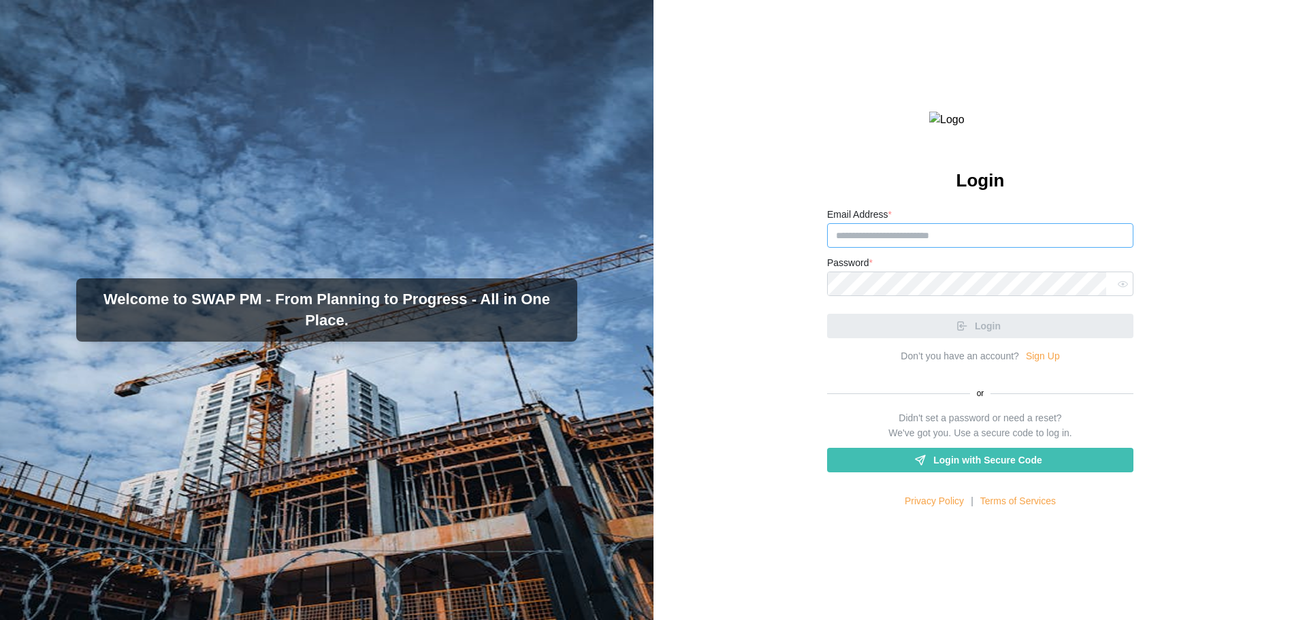
type input "**********"
click at [1026, 248] on input "**********" at bounding box center [980, 235] width 306 height 25
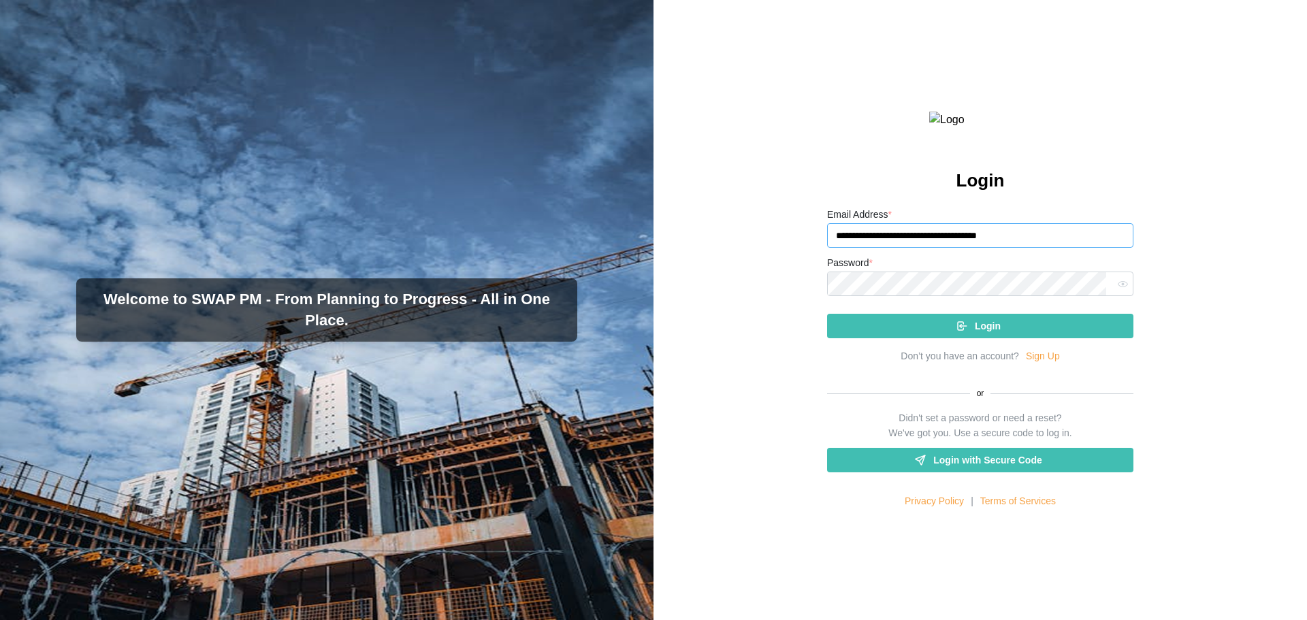
click at [1042, 248] on input "**********" at bounding box center [980, 235] width 306 height 25
paste input "**********"
click at [1121, 293] on button "button" at bounding box center [1123, 284] width 18 height 18
type input "**********"
click at [1005, 338] on div "Login" at bounding box center [978, 326] width 285 height 23
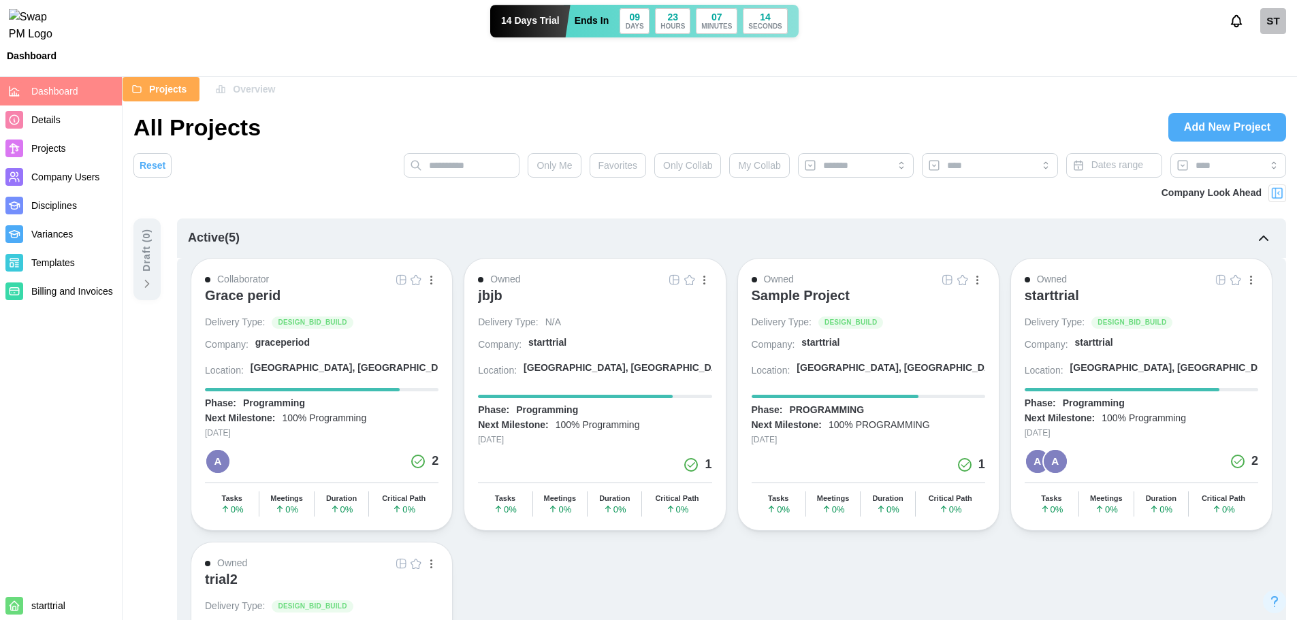
click at [1044, 289] on div "starttrial" at bounding box center [1052, 295] width 54 height 16
click at [1277, 34] on div "ST" at bounding box center [1273, 21] width 26 height 26
click at [1262, 89] on div "Sign Out" at bounding box center [1264, 84] width 42 height 11
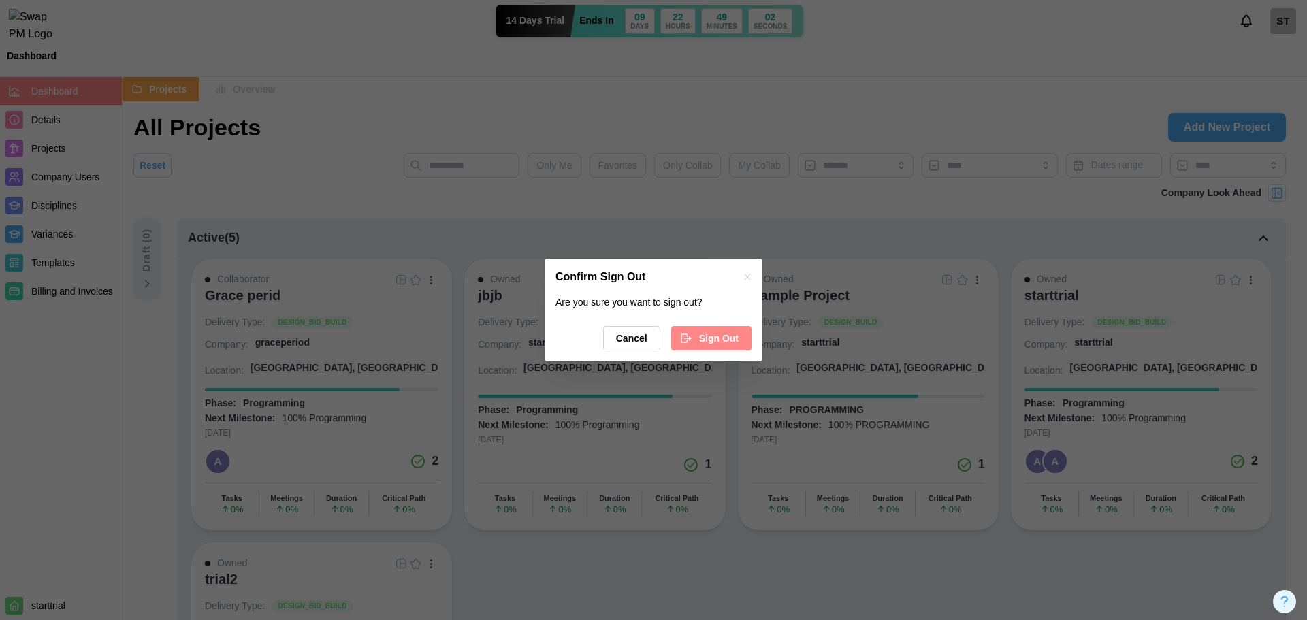
click at [692, 334] on icon "button" at bounding box center [686, 338] width 12 height 12
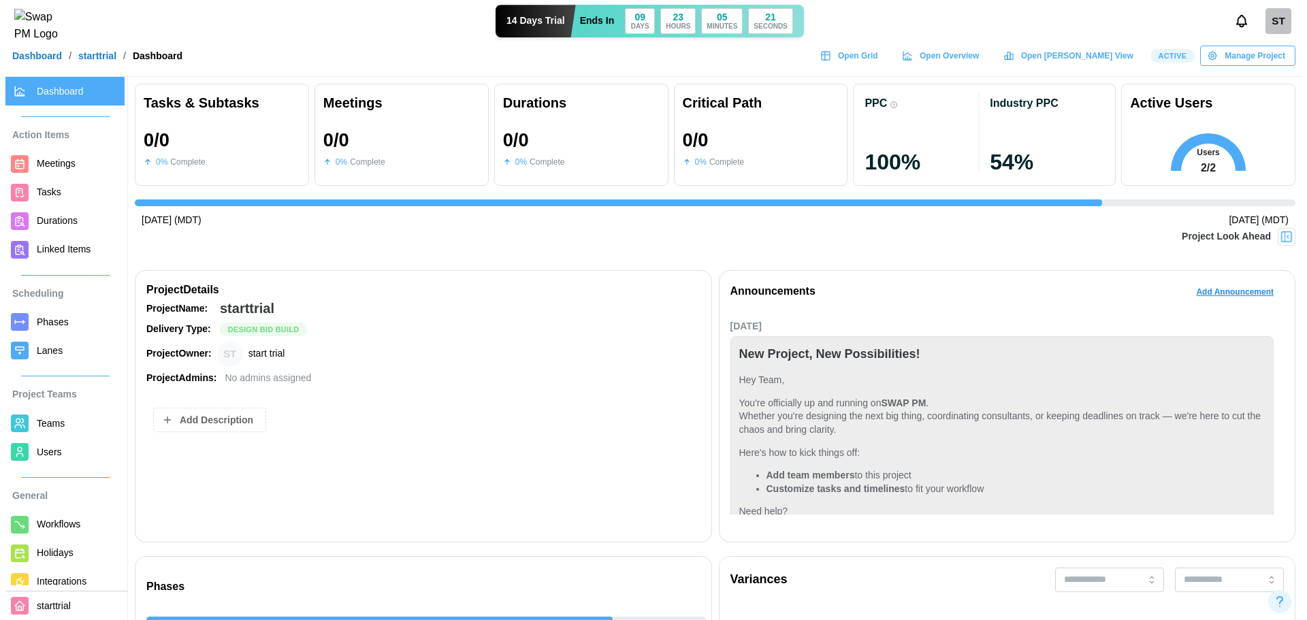
scroll to position [84, 0]
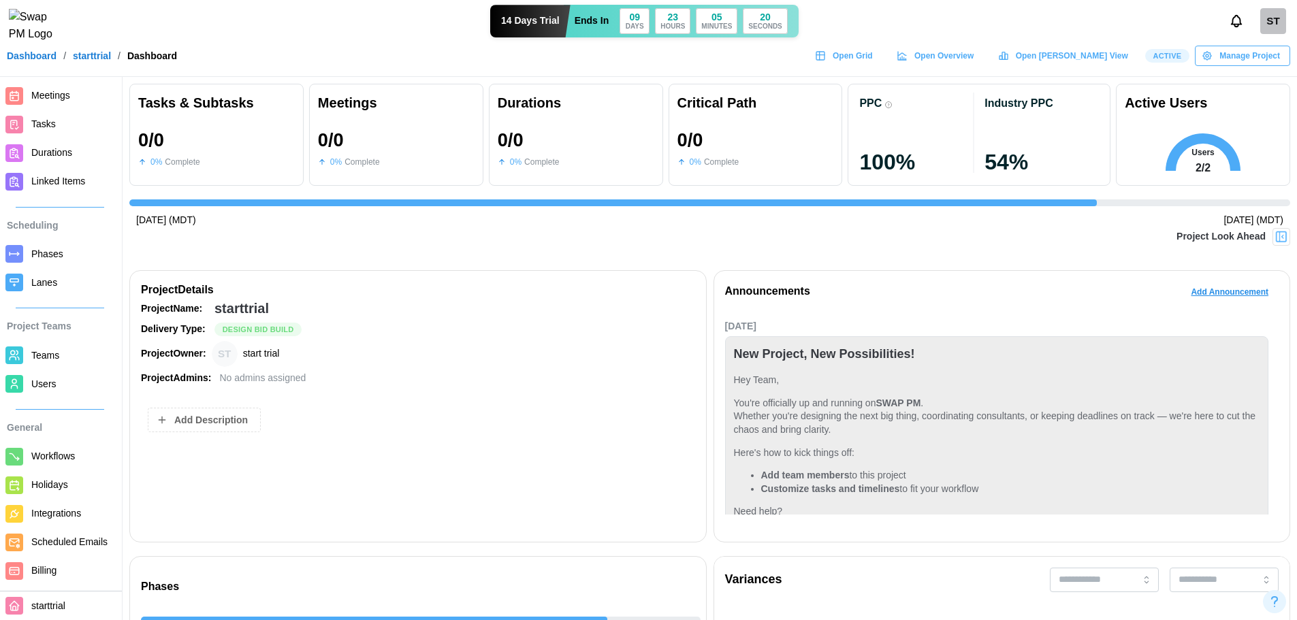
click at [40, 571] on span "Billing" at bounding box center [43, 570] width 25 height 11
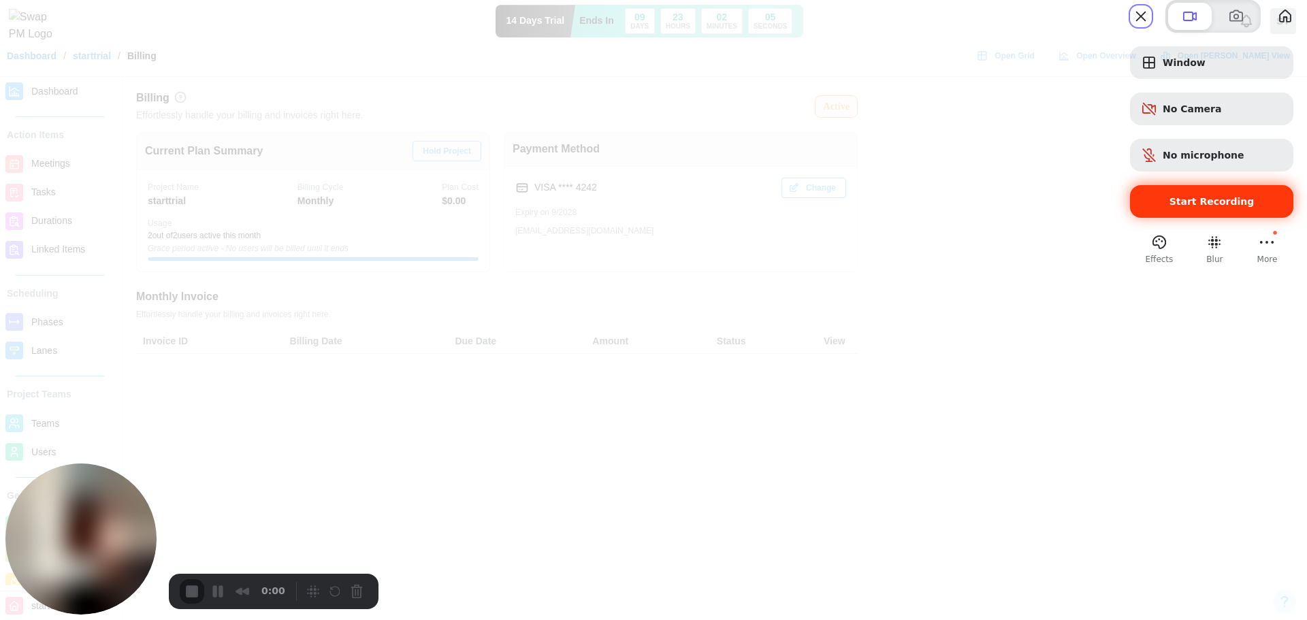
click at [1239, 207] on span "Start Recording" at bounding box center [1212, 201] width 142 height 11
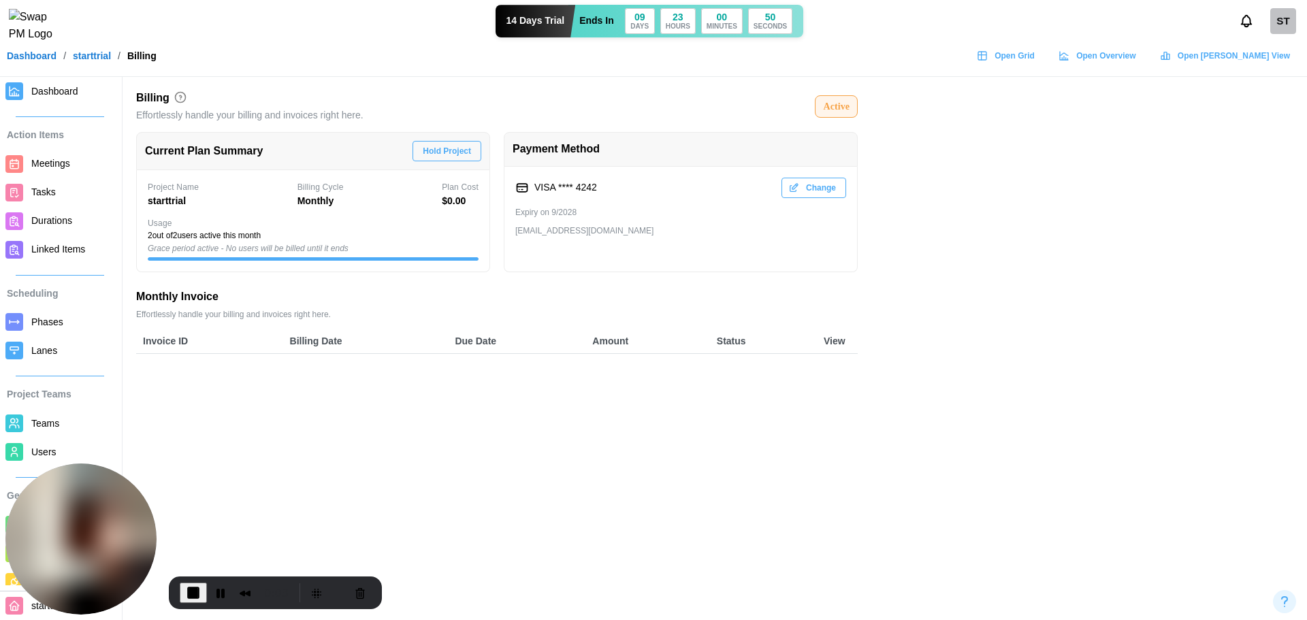
click at [465, 154] on span "Hold Project" at bounding box center [447, 151] width 48 height 19
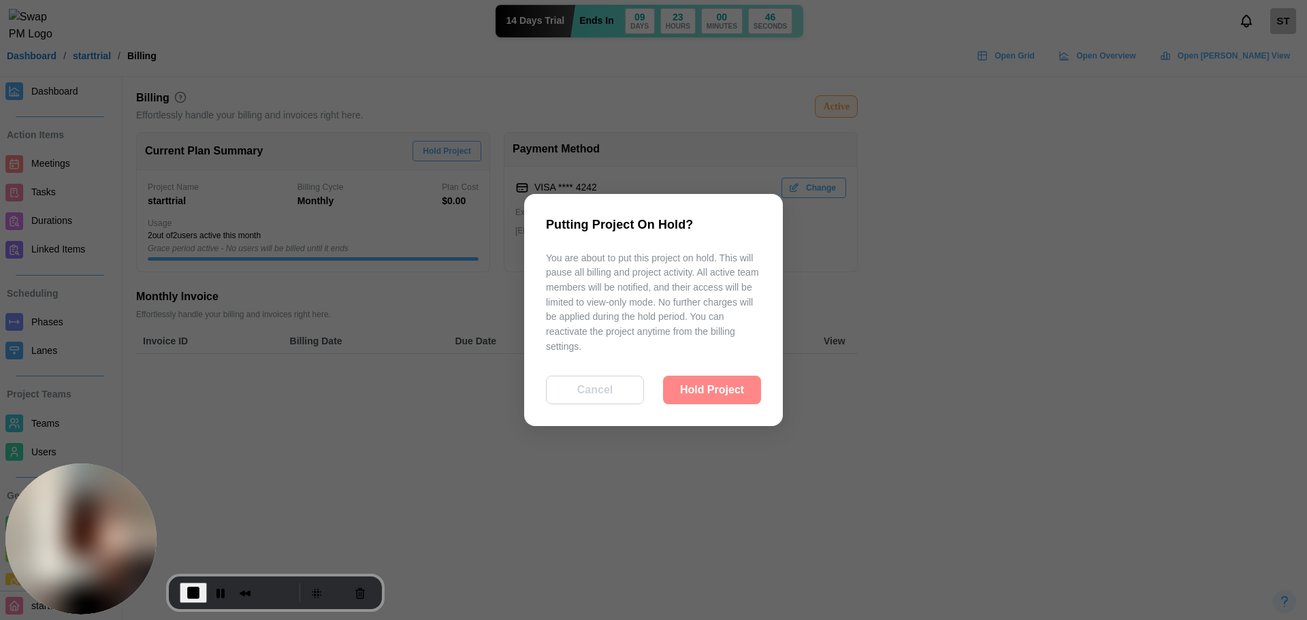
click at [755, 391] on button "Hold Project" at bounding box center [712, 390] width 98 height 29
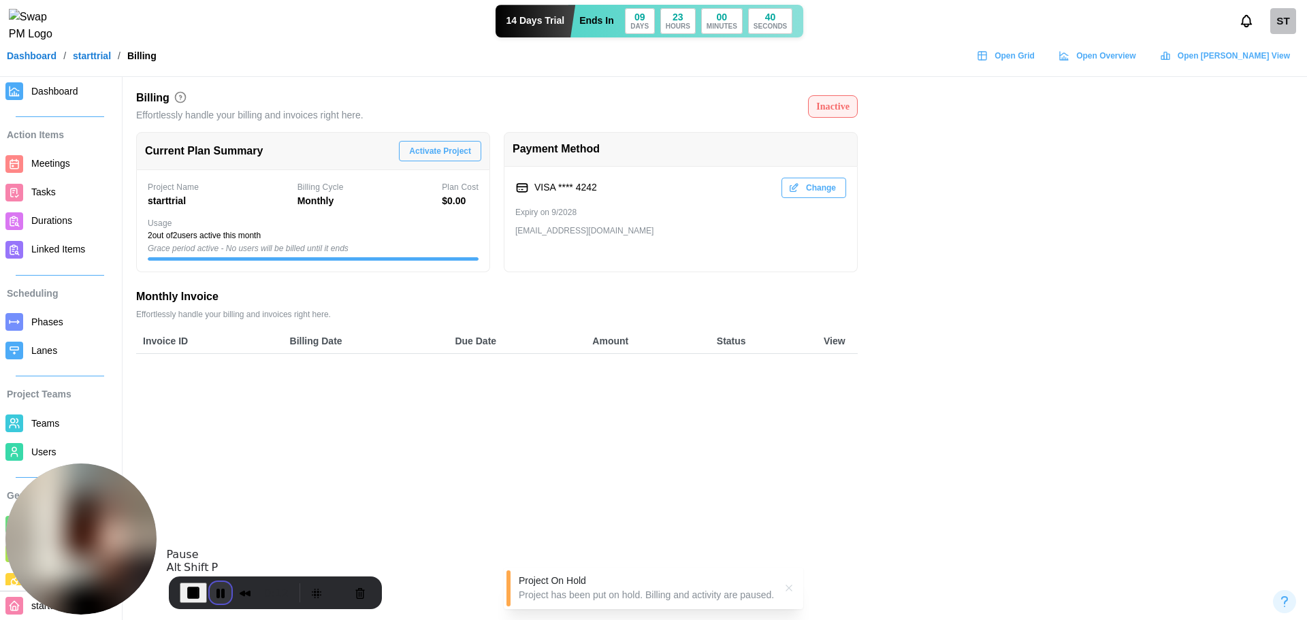
click at [223, 596] on button "Pause Recording" at bounding box center [221, 593] width 22 height 22
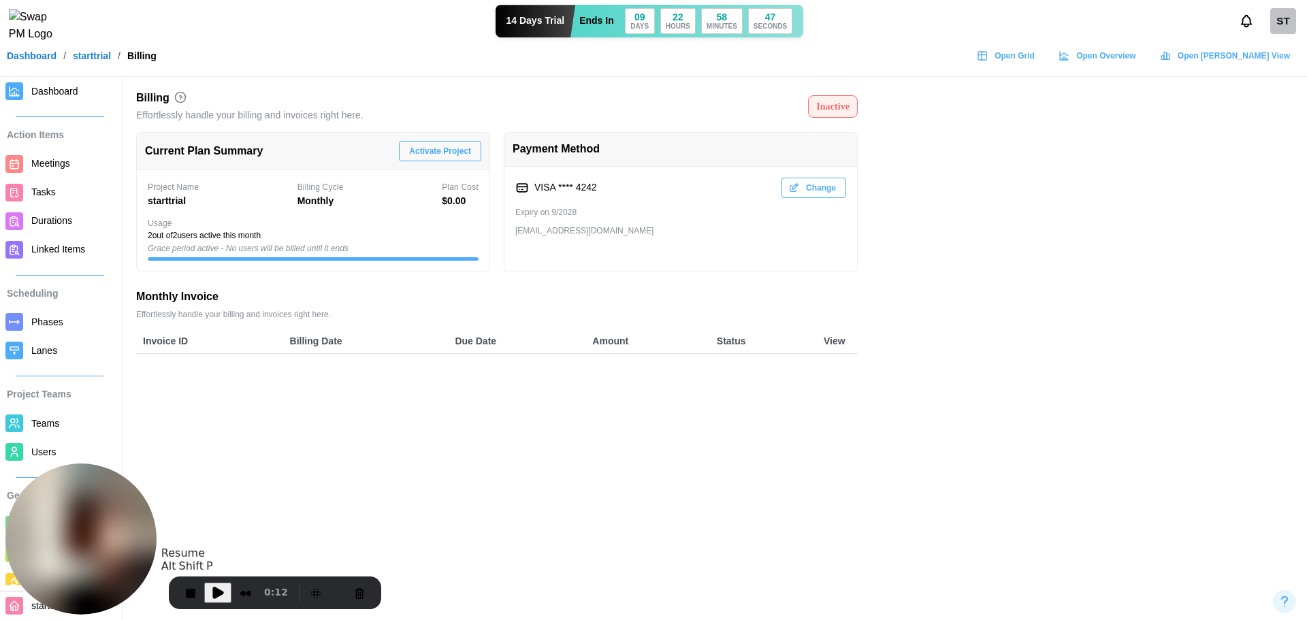
click at [213, 601] on button "Play Recording" at bounding box center [217, 593] width 27 height 20
click at [219, 595] on button "Pause Recording" at bounding box center [221, 593] width 22 height 22
click at [216, 592] on span "Play Recording" at bounding box center [218, 593] width 16 height 16
click at [187, 594] on span "End Recording" at bounding box center [193, 593] width 16 height 16
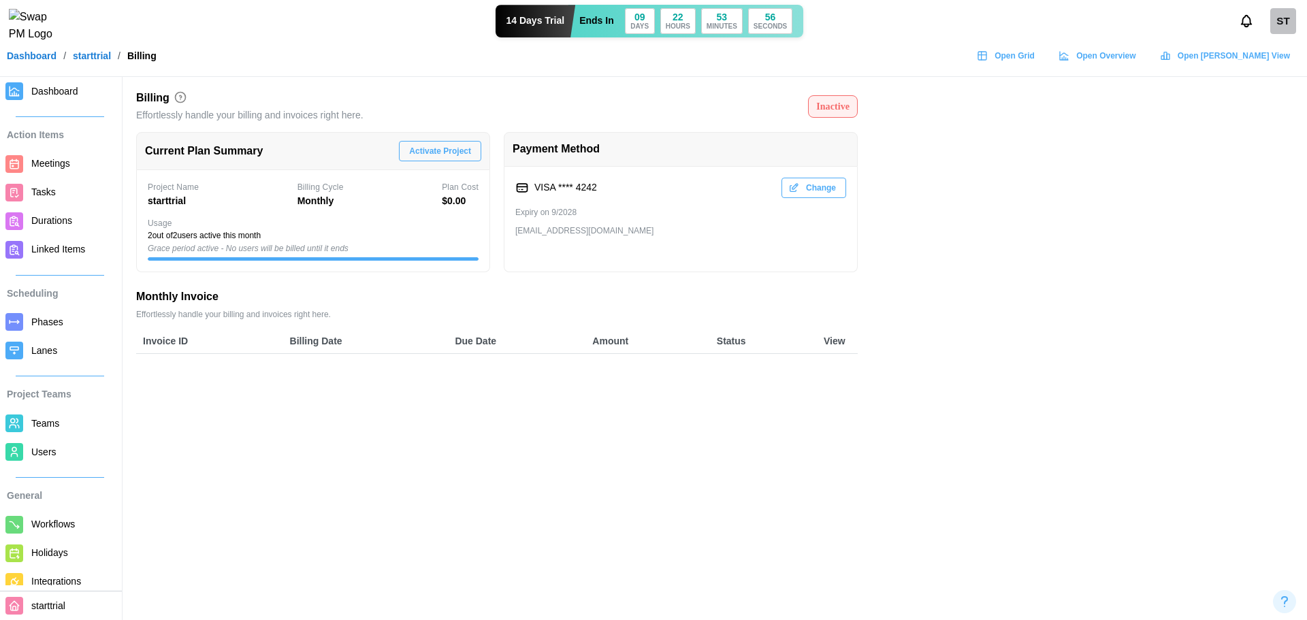
click at [38, 458] on span "Users" at bounding box center [43, 452] width 25 height 11
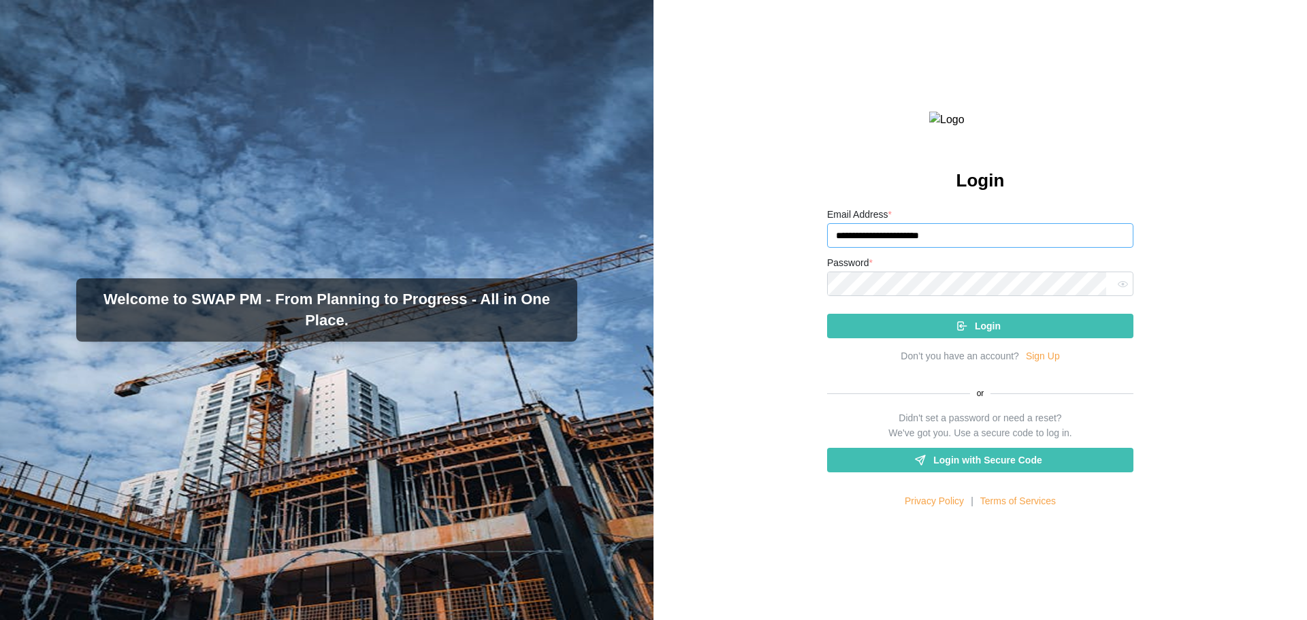
drag, startPoint x: 959, startPoint y: 270, endPoint x: 741, endPoint y: 262, distance: 217.3
click at [741, 262] on div "**********" at bounding box center [981, 310] width 654 height 620
paste input "email"
type input "**********"
click at [999, 338] on div "Login" at bounding box center [978, 326] width 285 height 23
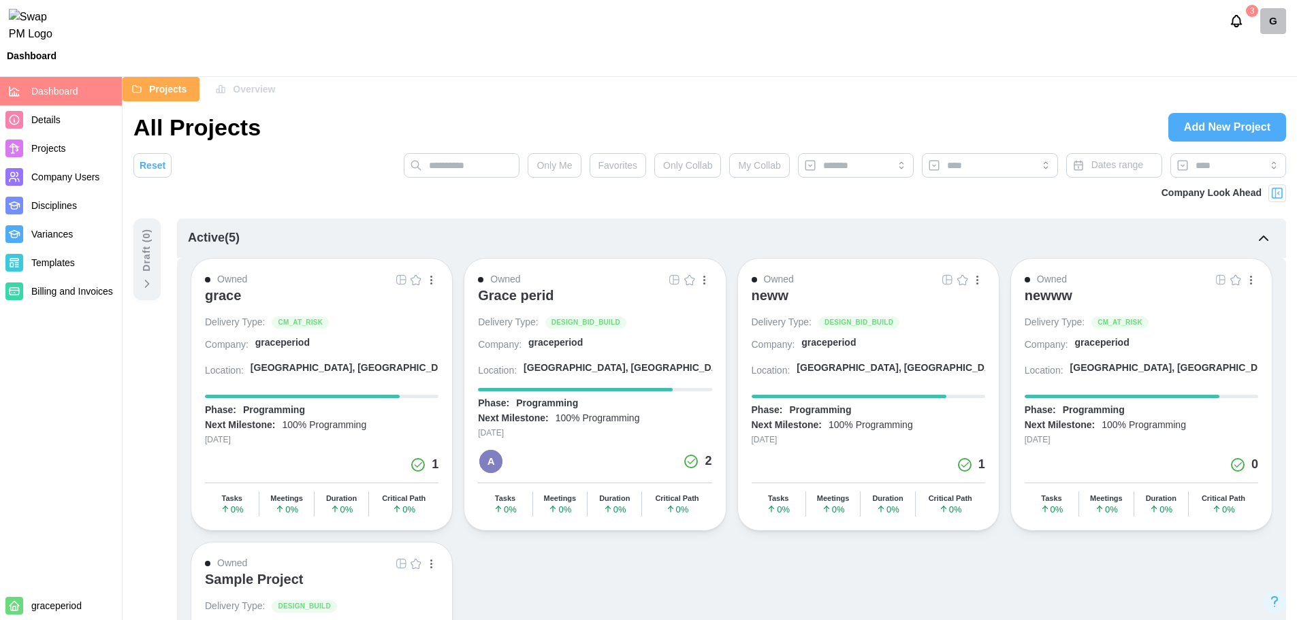
click at [241, 297] on div "grace" at bounding box center [322, 301] width 234 height 29
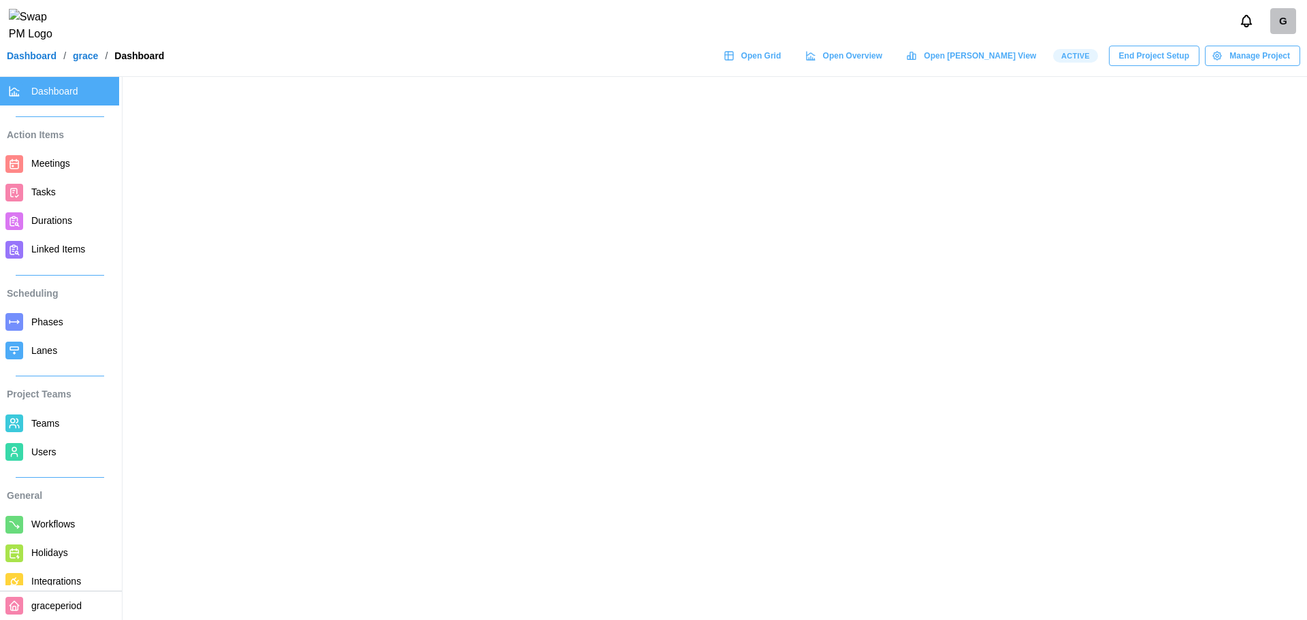
click at [41, 61] on link "Dashboard" at bounding box center [32, 56] width 50 height 10
click at [93, 61] on link "grace" at bounding box center [85, 56] width 25 height 10
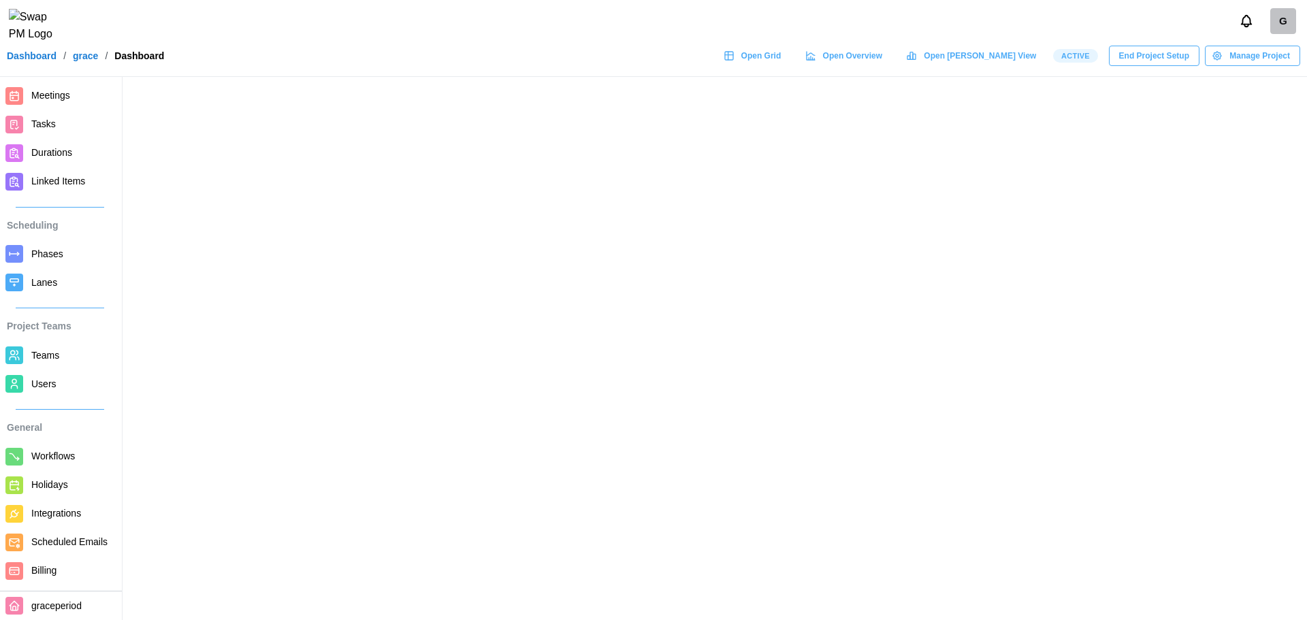
scroll to position [84, 0]
click at [43, 564] on span "Billing" at bounding box center [72, 570] width 82 height 17
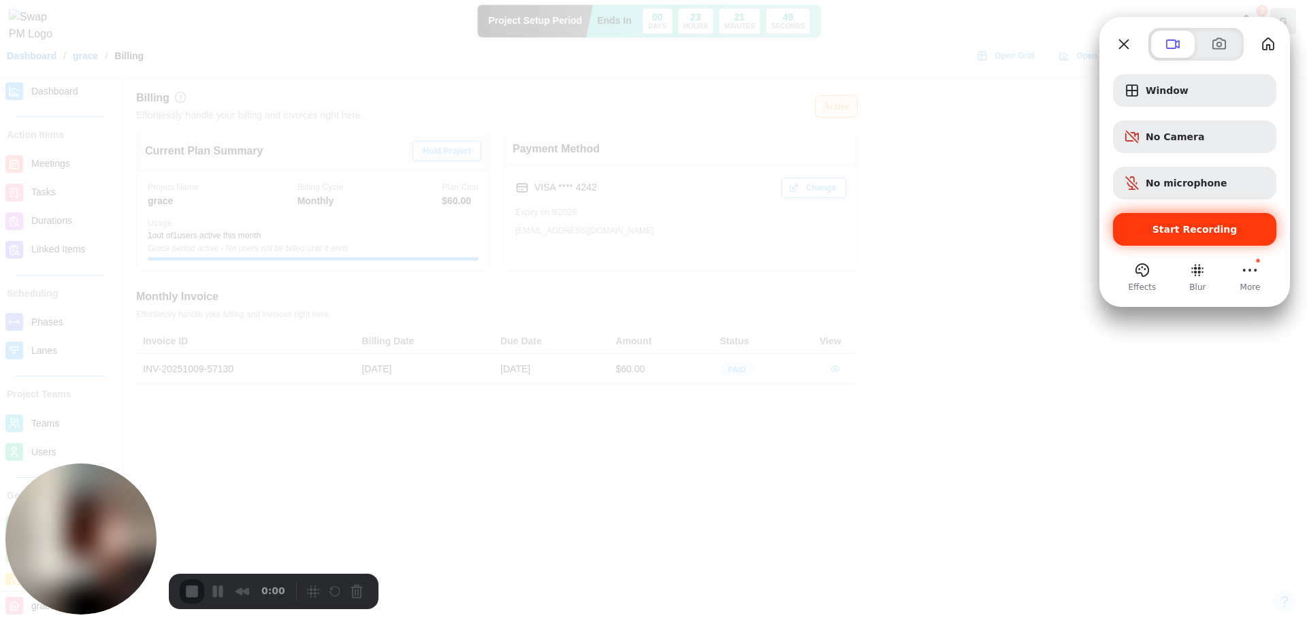
click at [1202, 231] on span "Start Recording" at bounding box center [1195, 229] width 85 height 11
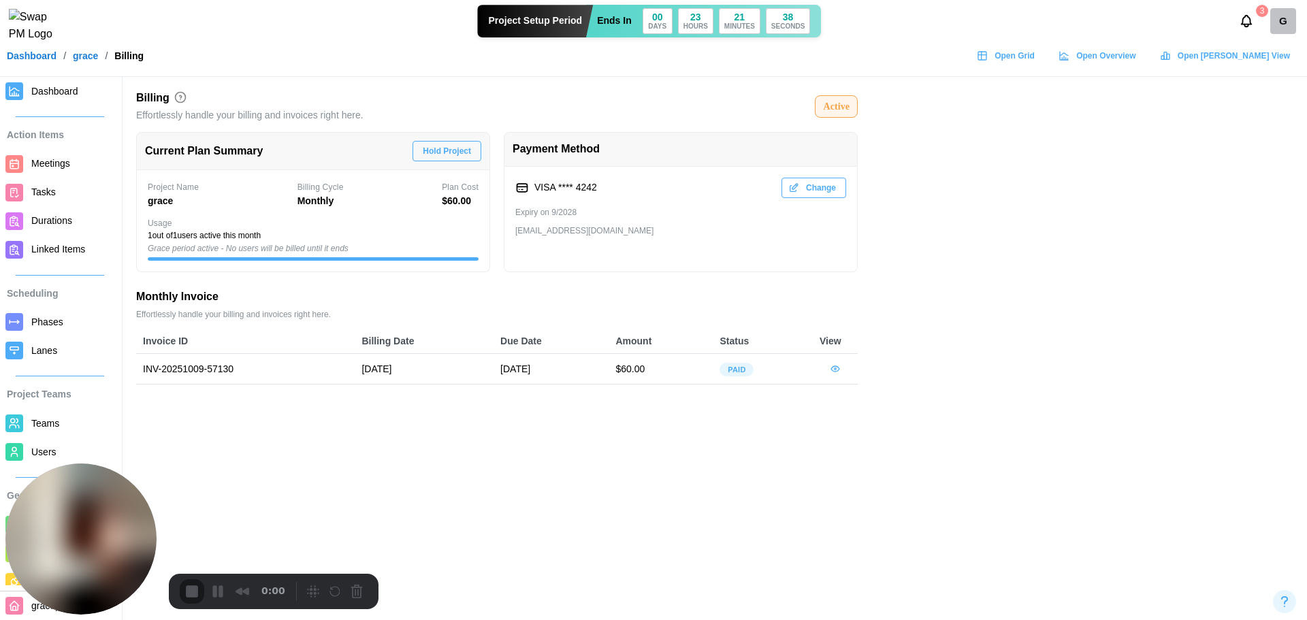
click at [473, 148] on button "Hold Project" at bounding box center [447, 151] width 69 height 20
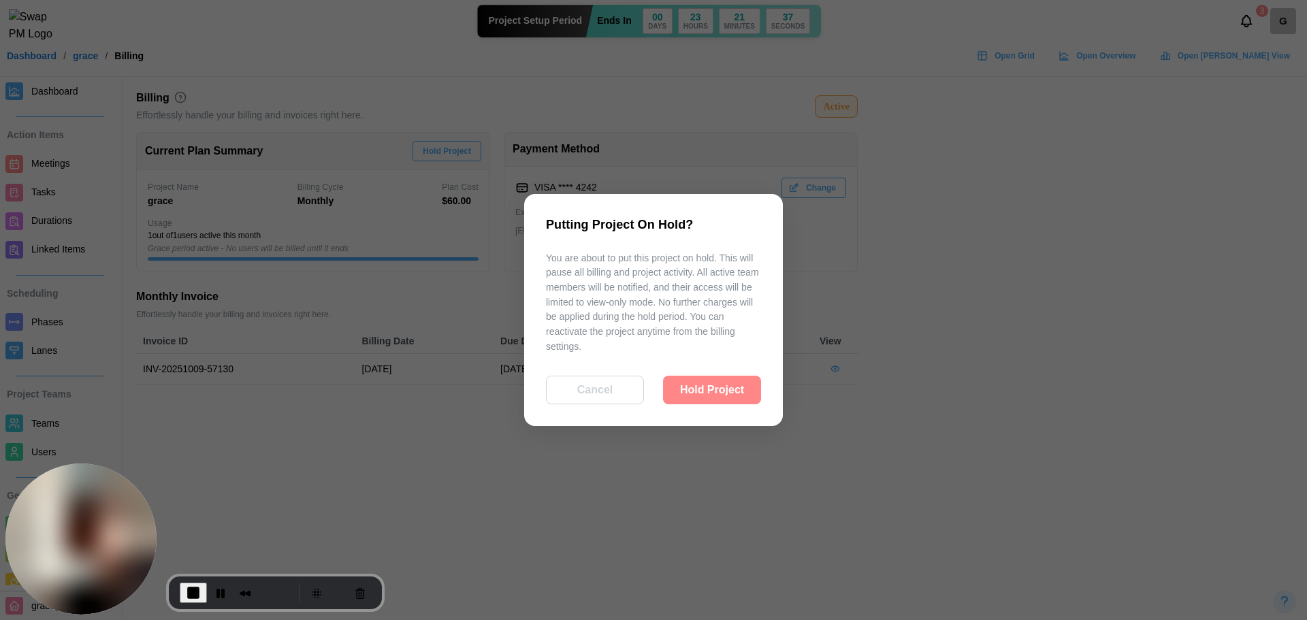
click at [694, 394] on span "Hold Project" at bounding box center [712, 390] width 64 height 27
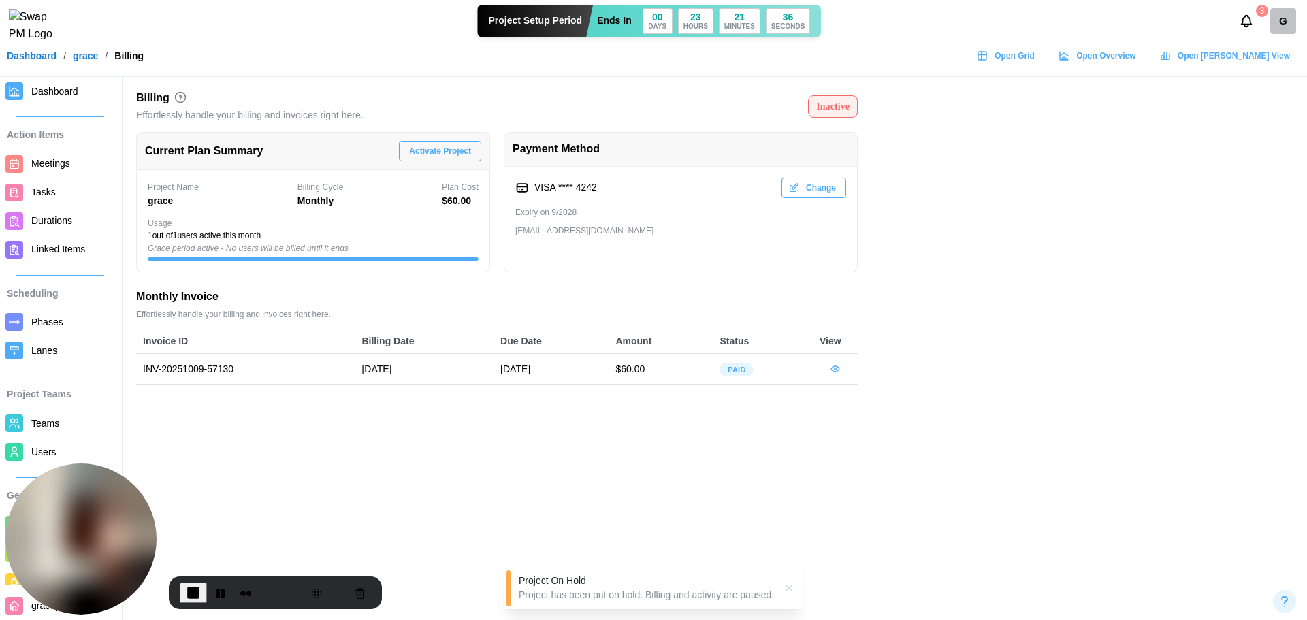
click at [445, 146] on span "Activate Project" at bounding box center [440, 151] width 62 height 19
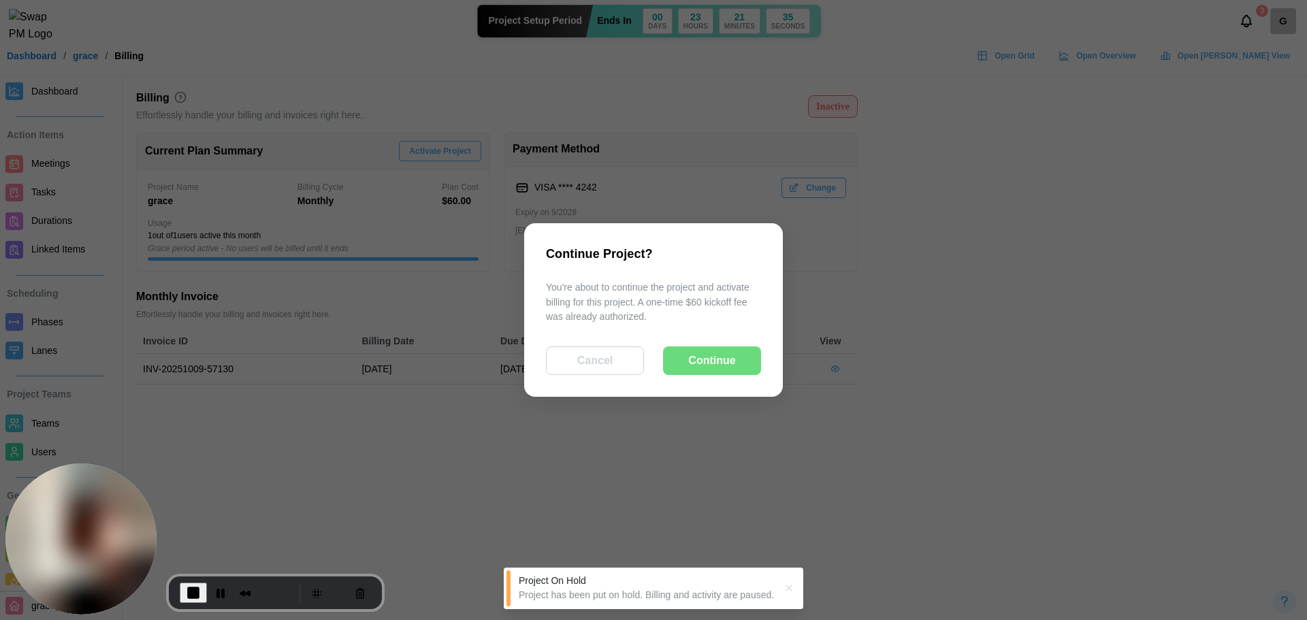
click at [688, 352] on div "Continue" at bounding box center [712, 360] width 67 height 27
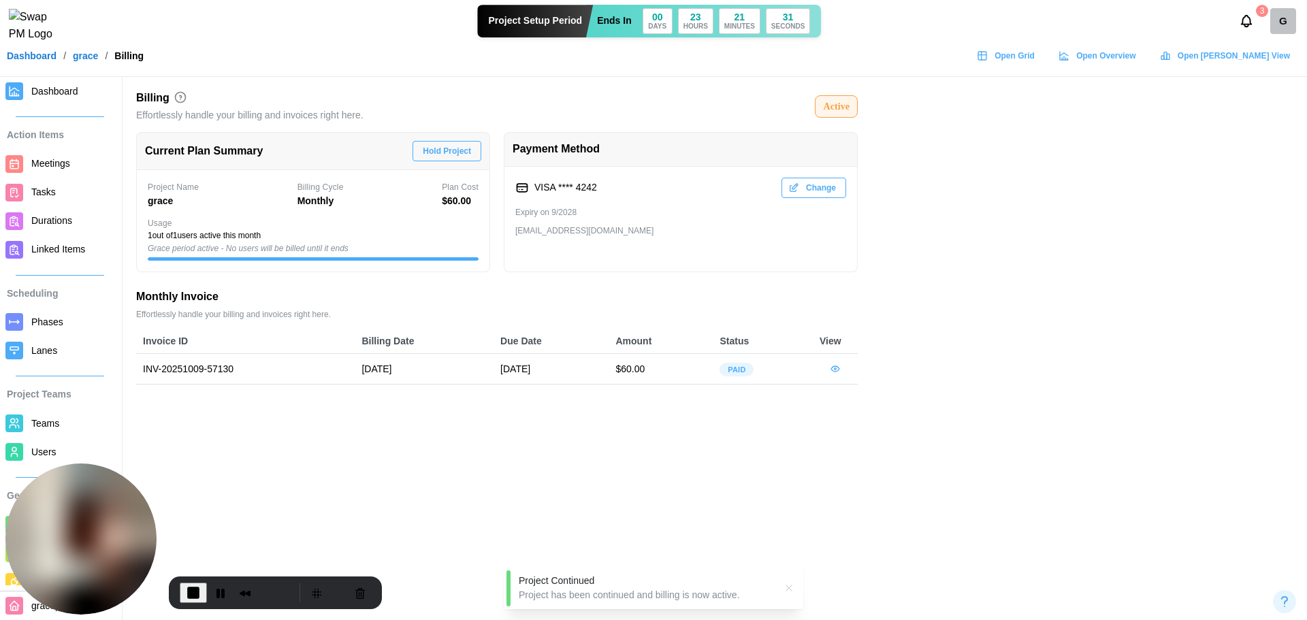
click at [34, 449] on span "Users" at bounding box center [43, 452] width 25 height 11
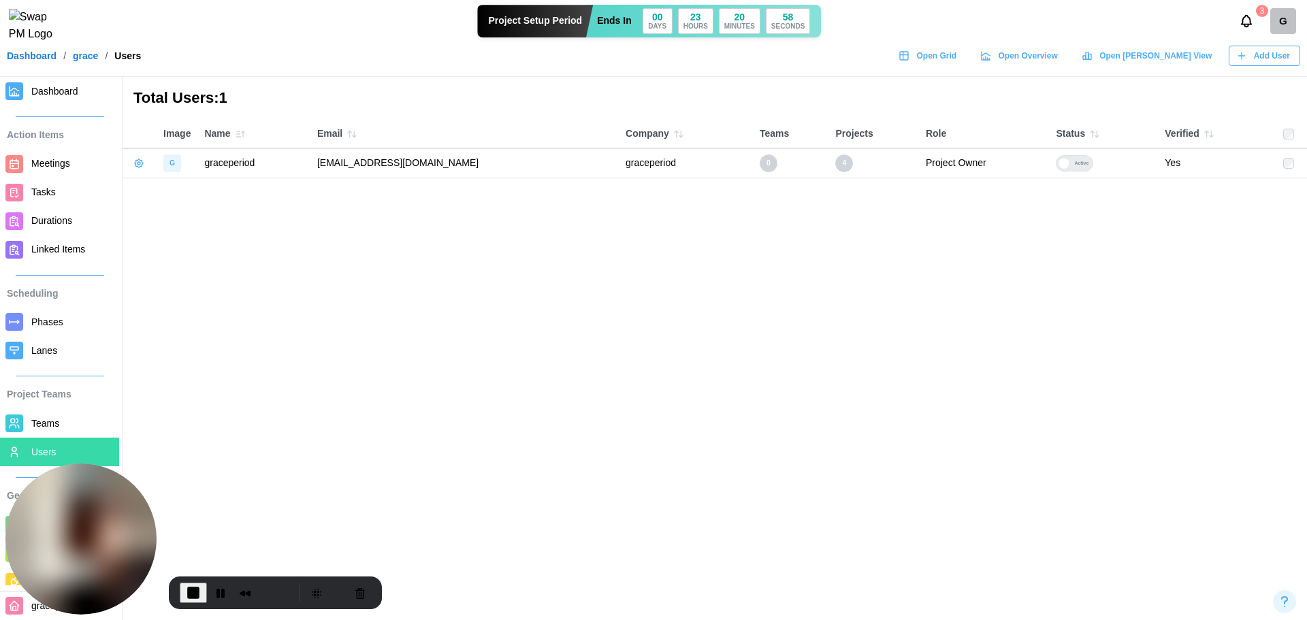
click at [1252, 65] on div "Add User" at bounding box center [1263, 55] width 54 height 19
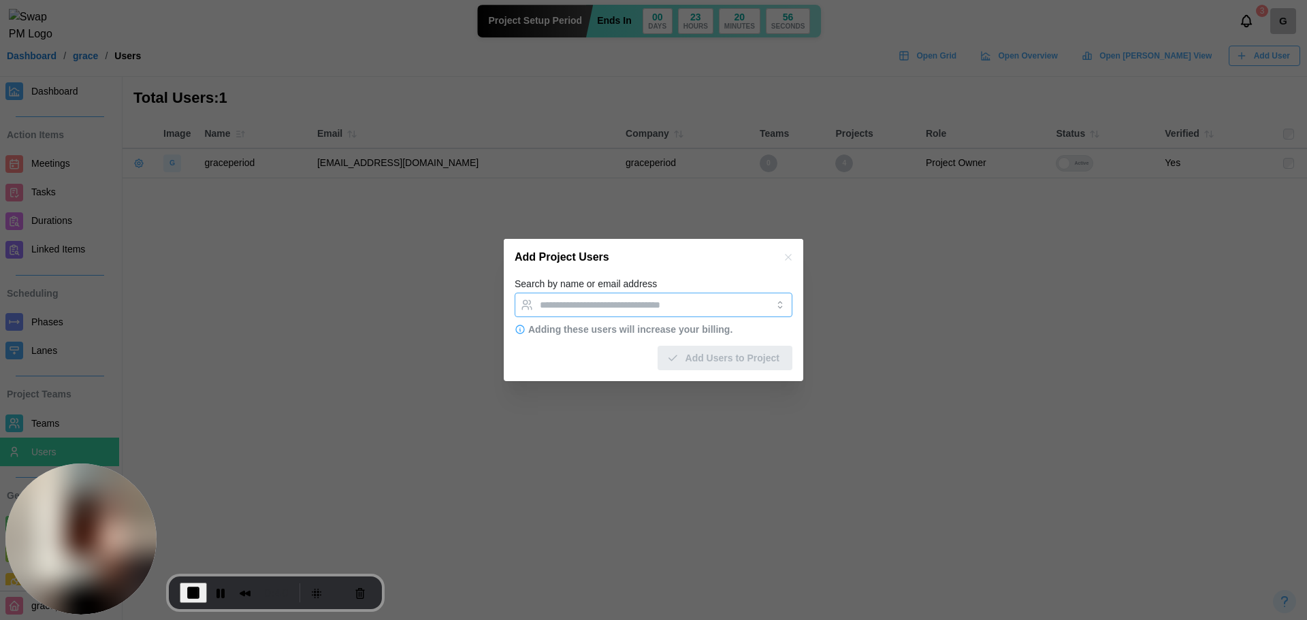
click at [579, 316] on div at bounding box center [640, 304] width 206 height 23
click at [605, 293] on div at bounding box center [640, 304] width 206 height 23
click at [604, 287] on label "Search by name or email address" at bounding box center [586, 284] width 142 height 15
click at [604, 300] on input "Search by name or email address" at bounding box center [641, 305] width 203 height 11
click at [714, 286] on div "Search by name or email address C checktrial" at bounding box center [654, 297] width 278 height 42
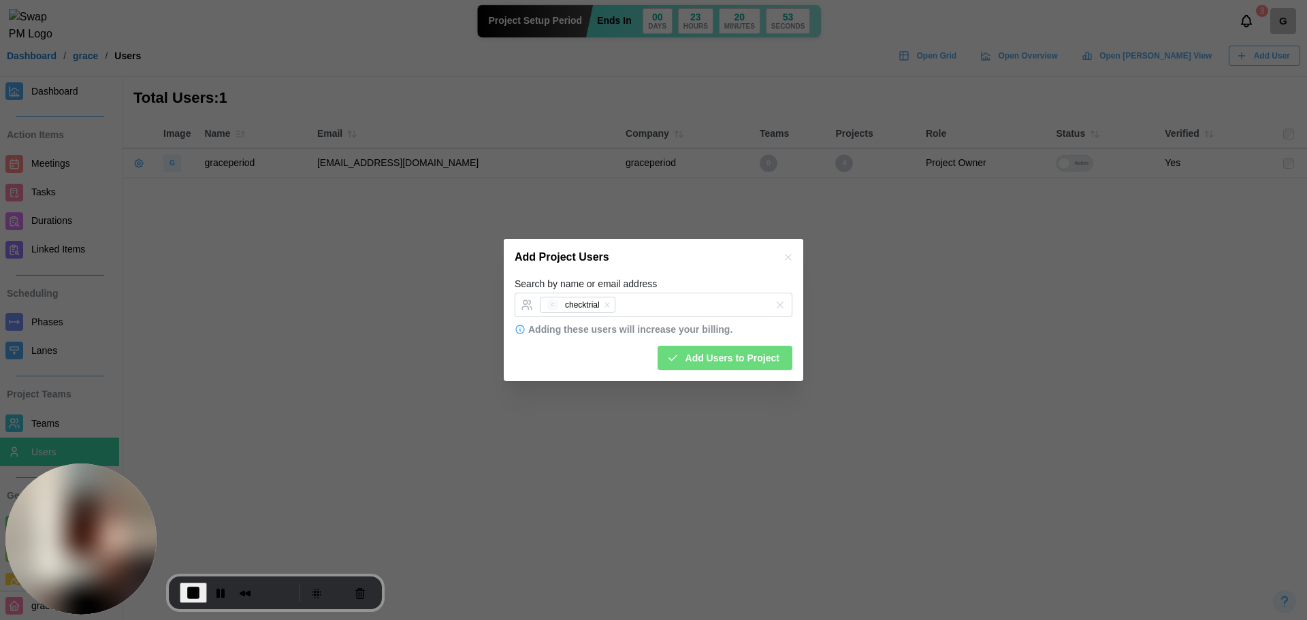
click at [735, 359] on span "Add Users to Project" at bounding box center [733, 358] width 94 height 23
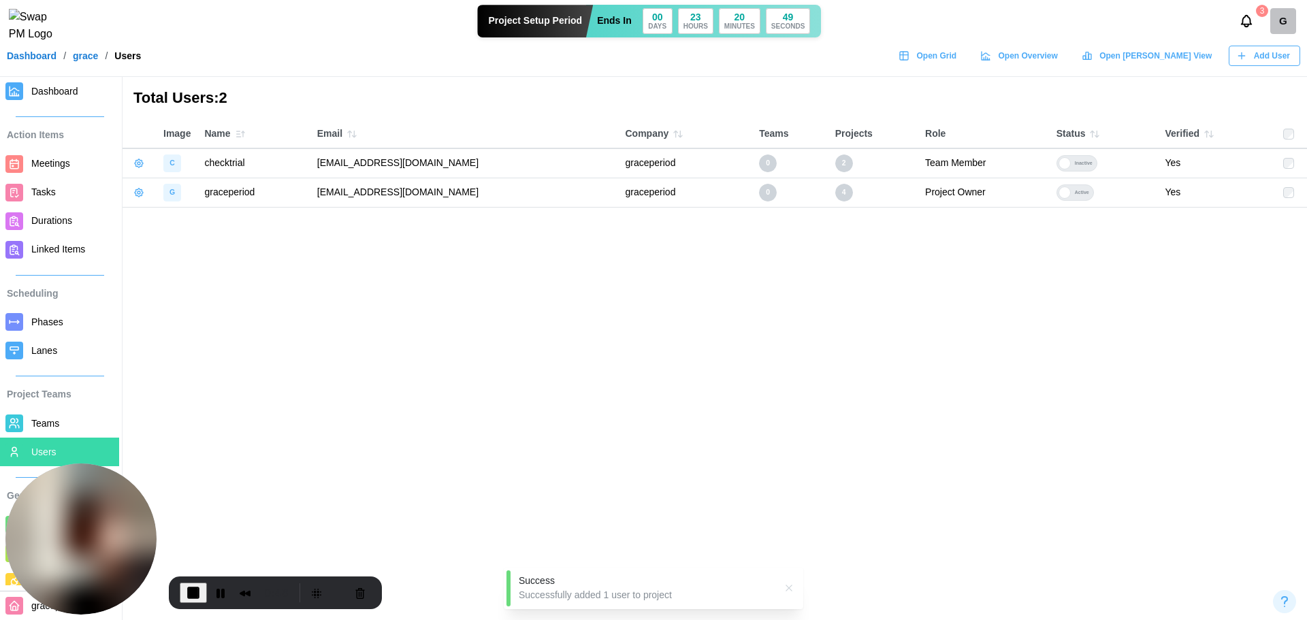
click at [1071, 164] on div "Inactive" at bounding box center [1084, 163] width 26 height 15
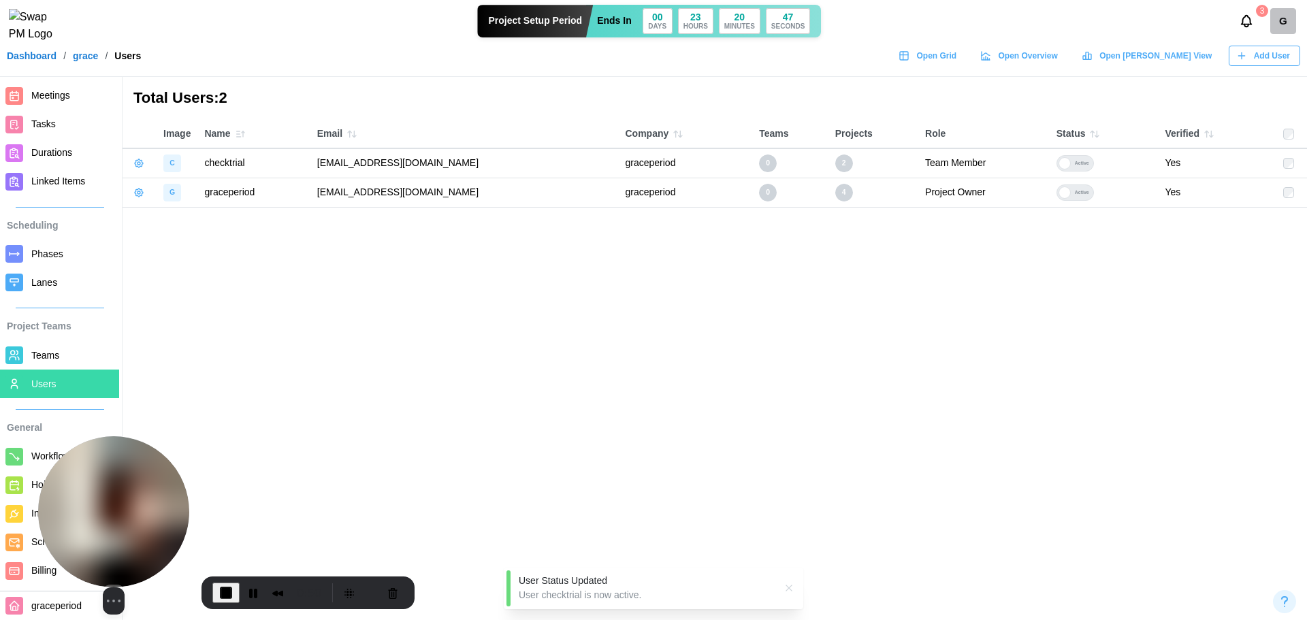
drag, startPoint x: 129, startPoint y: 513, endPoint x: 243, endPoint y: 532, distance: 116.0
click at [189, 532] on img at bounding box center [113, 511] width 151 height 151
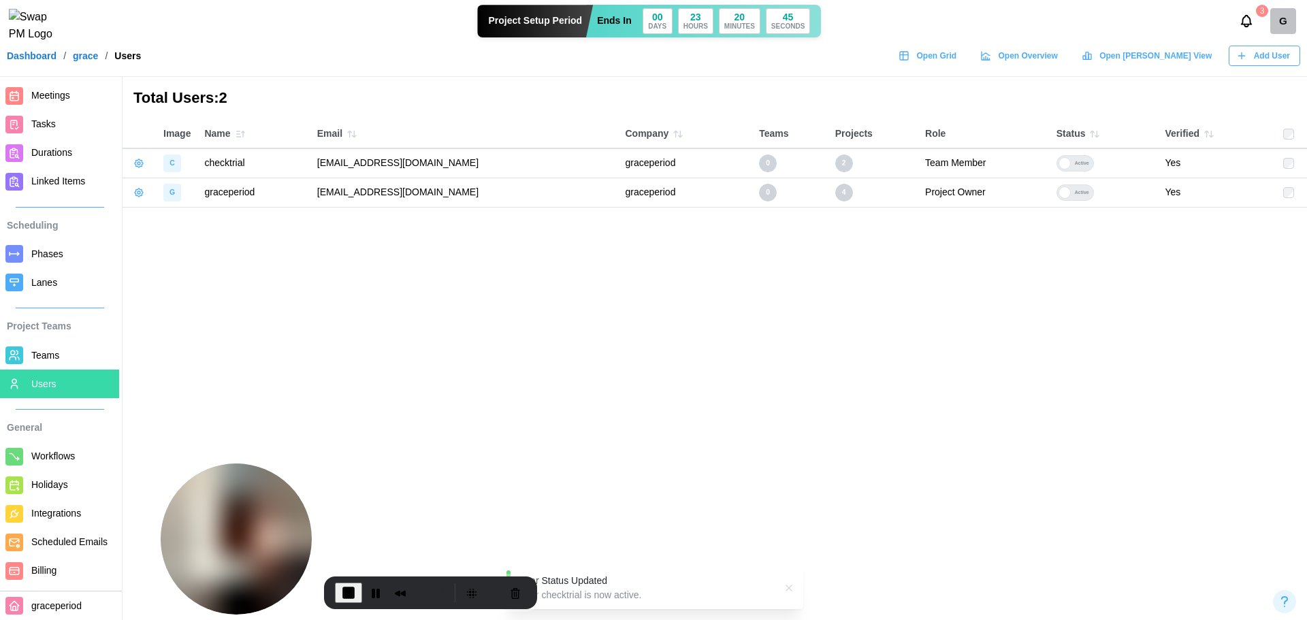
click at [52, 564] on span "Billing" at bounding box center [72, 570] width 82 height 17
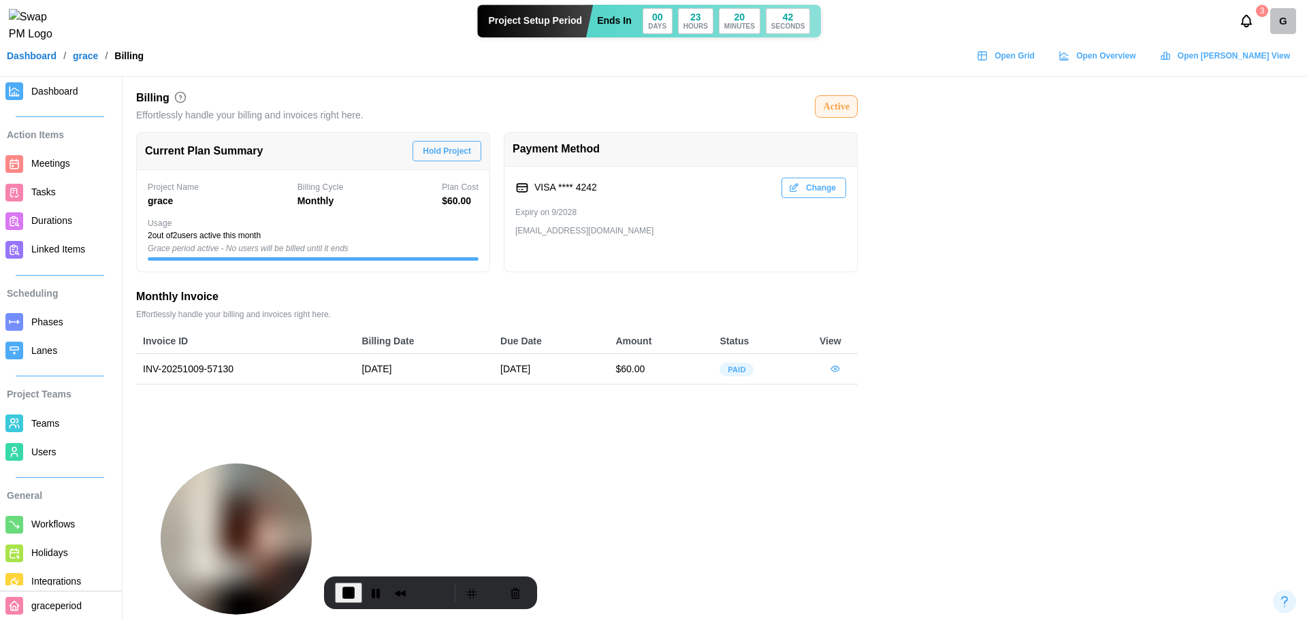
click at [443, 155] on span "Hold Project" at bounding box center [447, 151] width 48 height 19
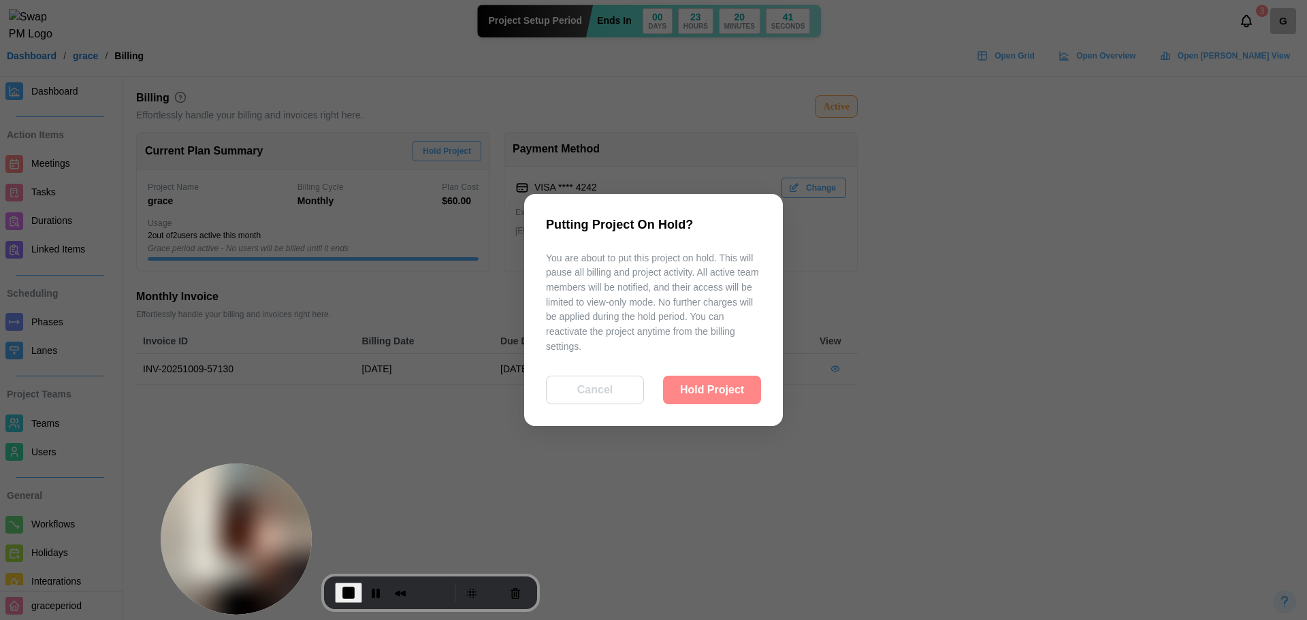
click at [717, 391] on span "Hold Project" at bounding box center [712, 390] width 64 height 27
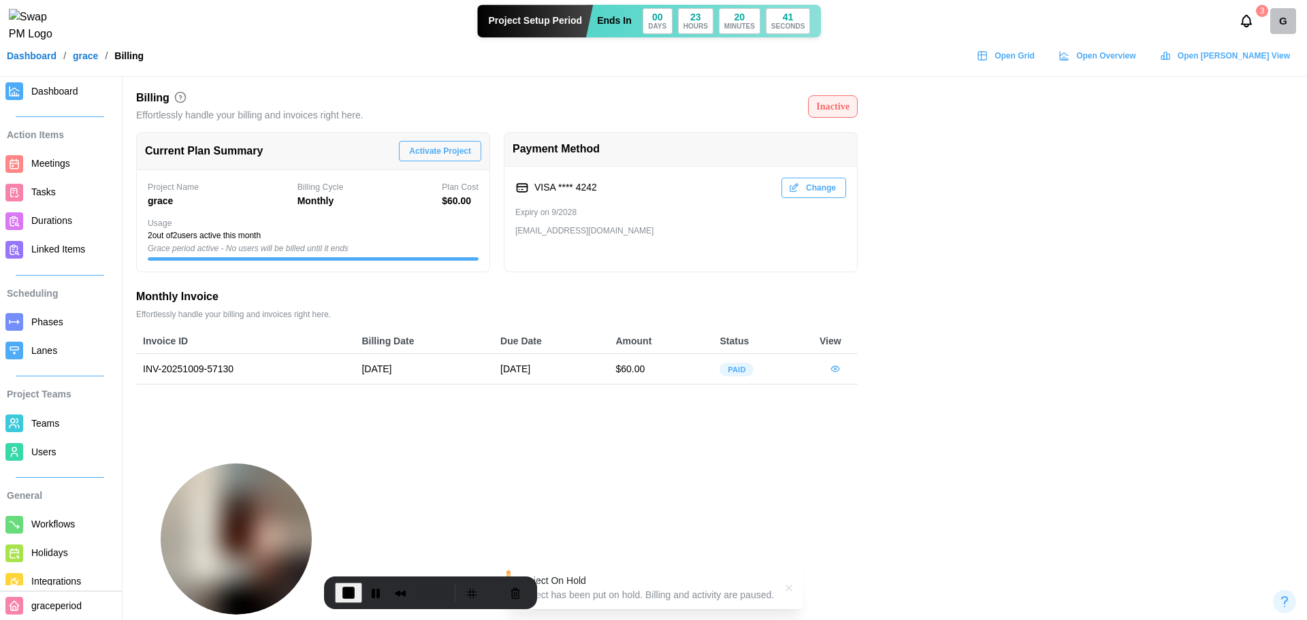
click at [449, 146] on span "Activate Project" at bounding box center [440, 151] width 62 height 19
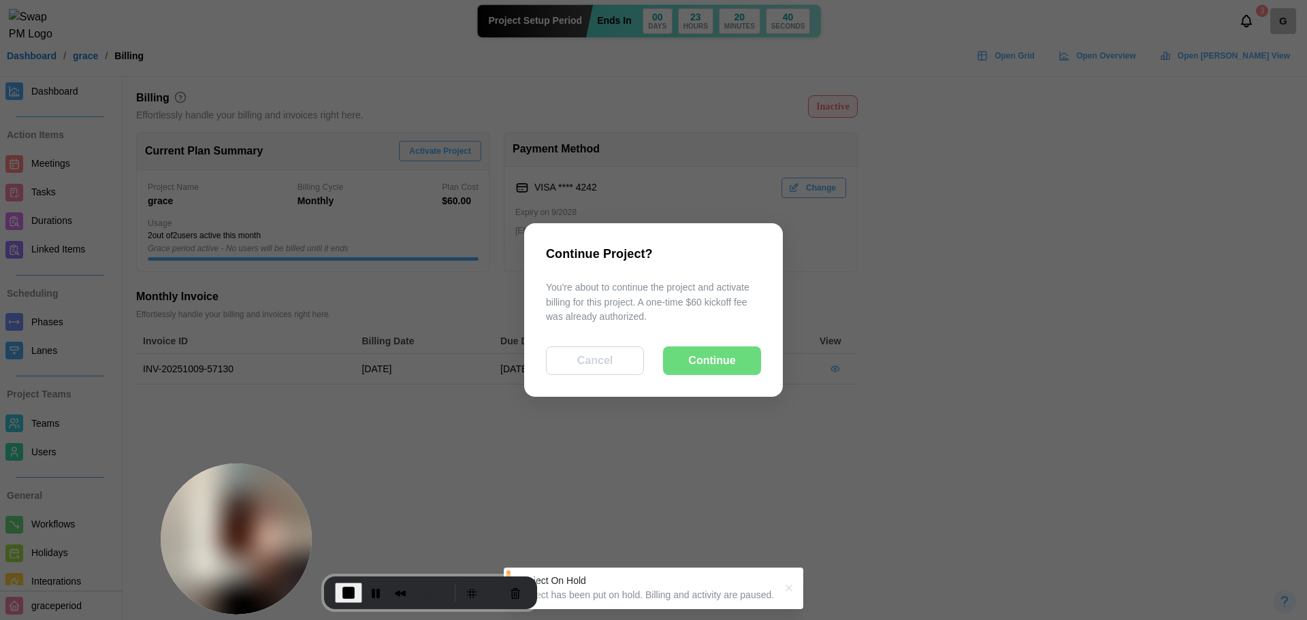
click at [735, 361] on div "Continue" at bounding box center [712, 360] width 67 height 27
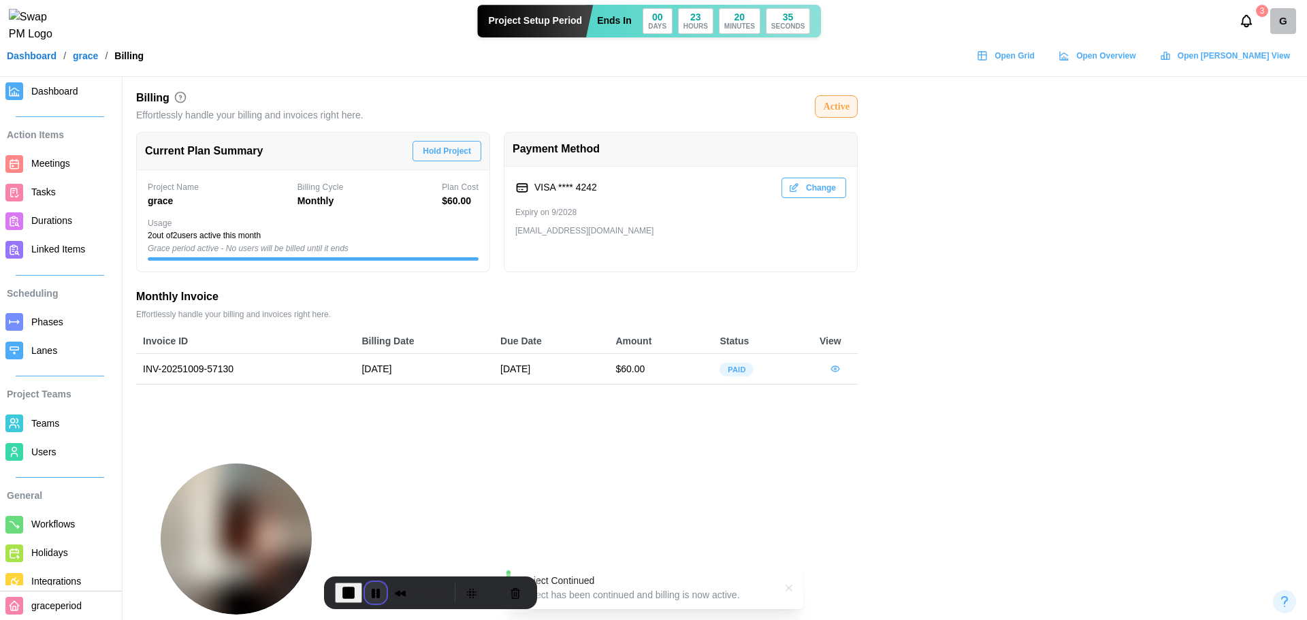
click at [375, 590] on button "Pause Recording" at bounding box center [376, 593] width 22 height 22
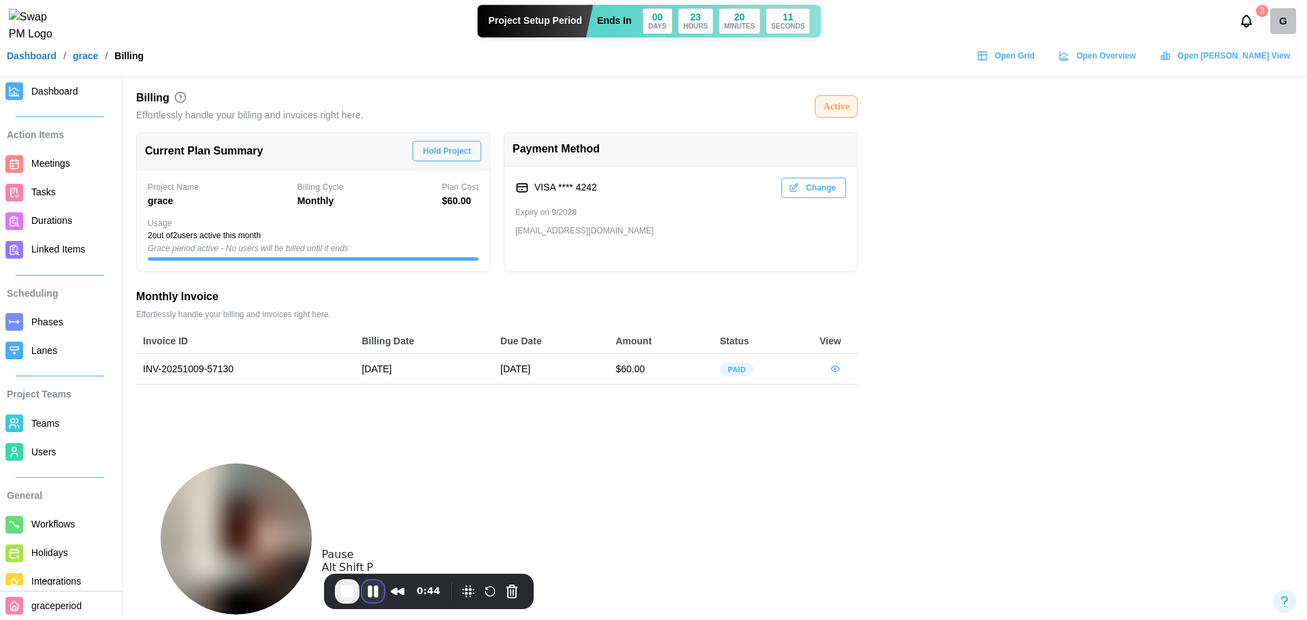
click at [374, 593] on button "Pause Recording" at bounding box center [373, 592] width 22 height 22
click at [461, 150] on span "Hold Project" at bounding box center [447, 151] width 48 height 19
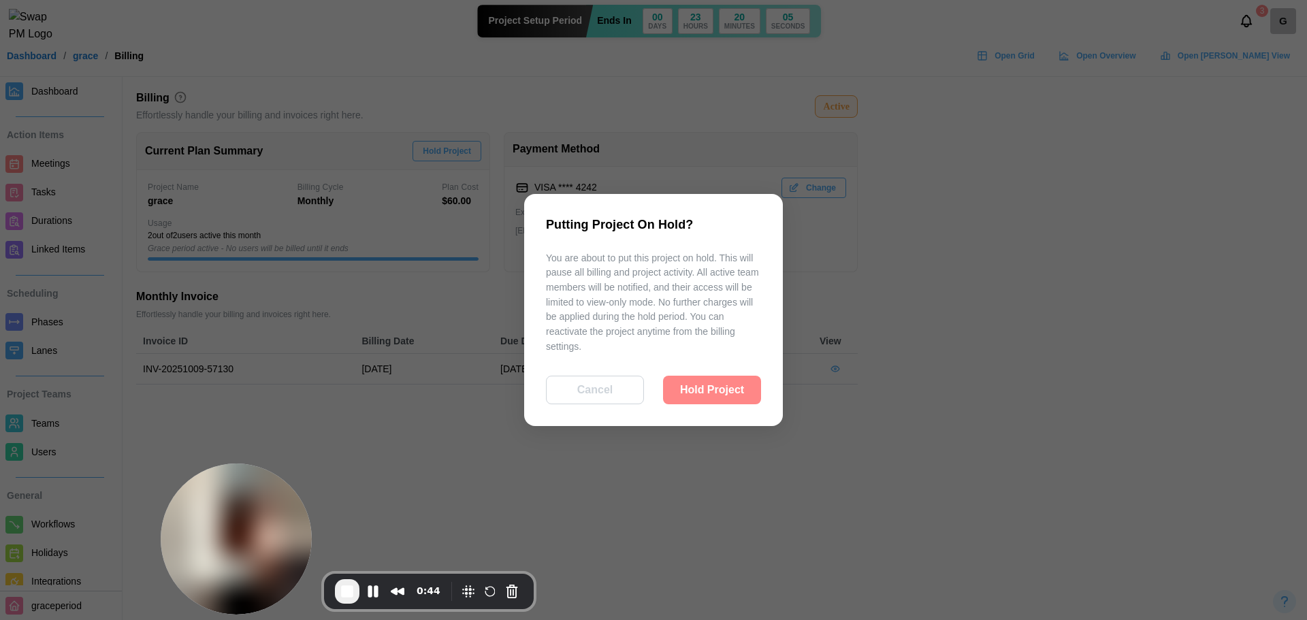
click at [744, 381] on div "Hold Project" at bounding box center [712, 390] width 67 height 27
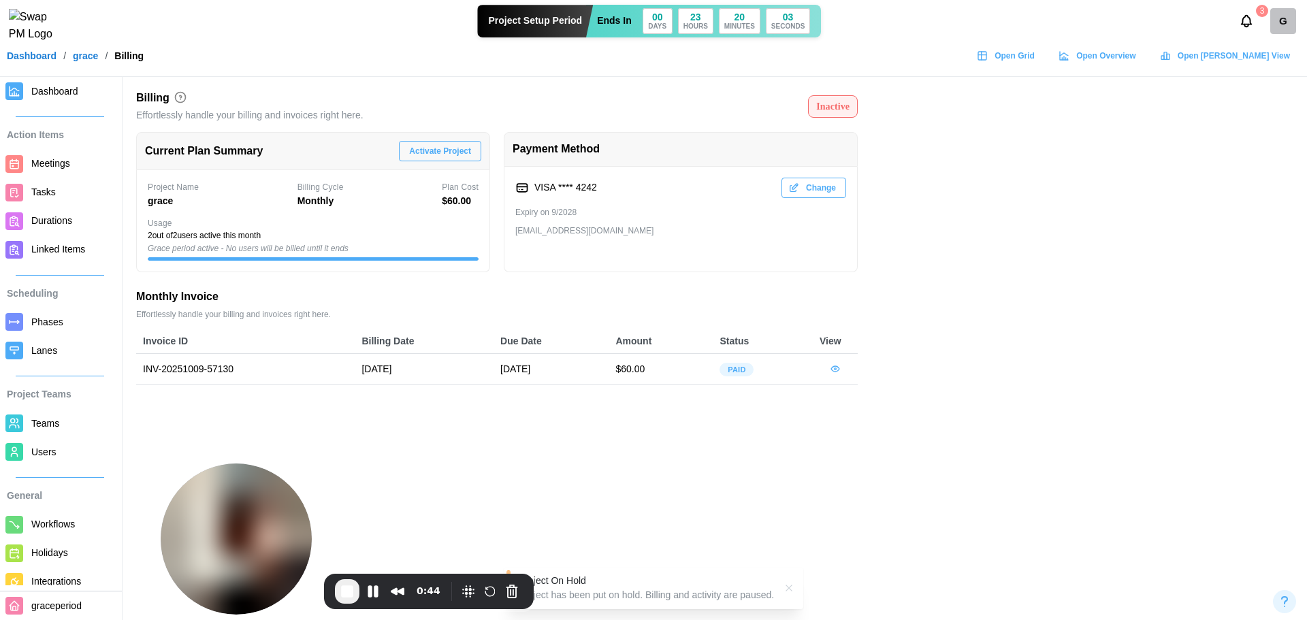
click at [447, 150] on span "Activate Project" at bounding box center [440, 151] width 62 height 19
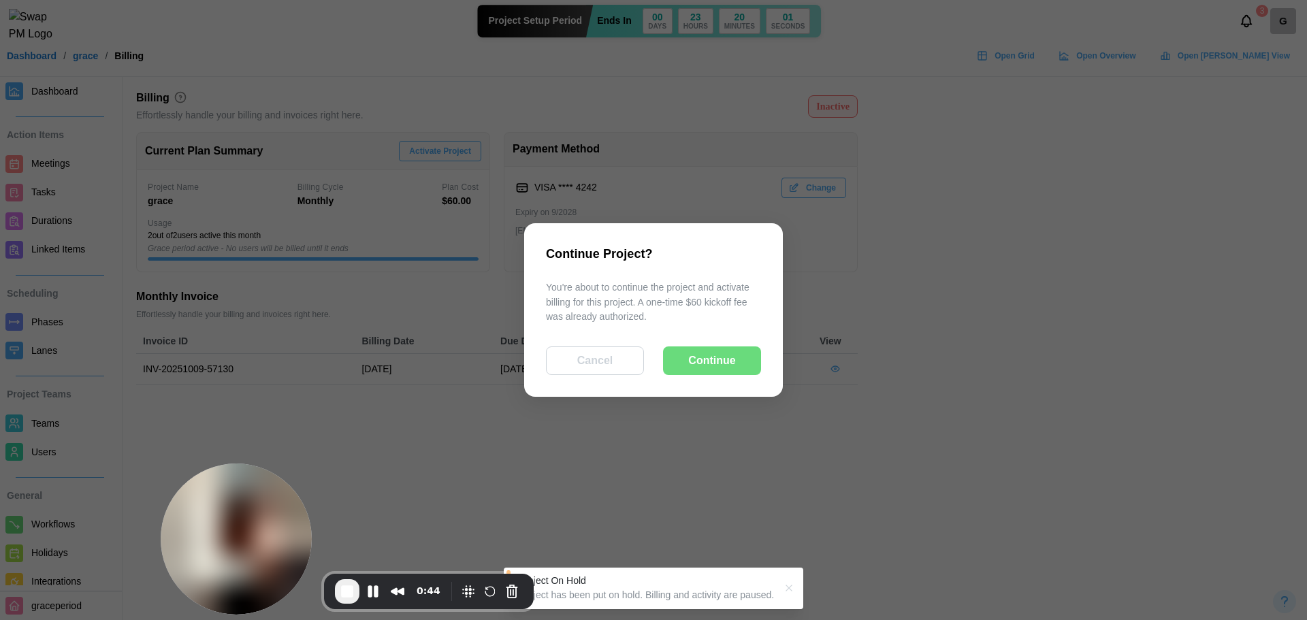
click at [743, 363] on div "Continue" at bounding box center [712, 360] width 67 height 27
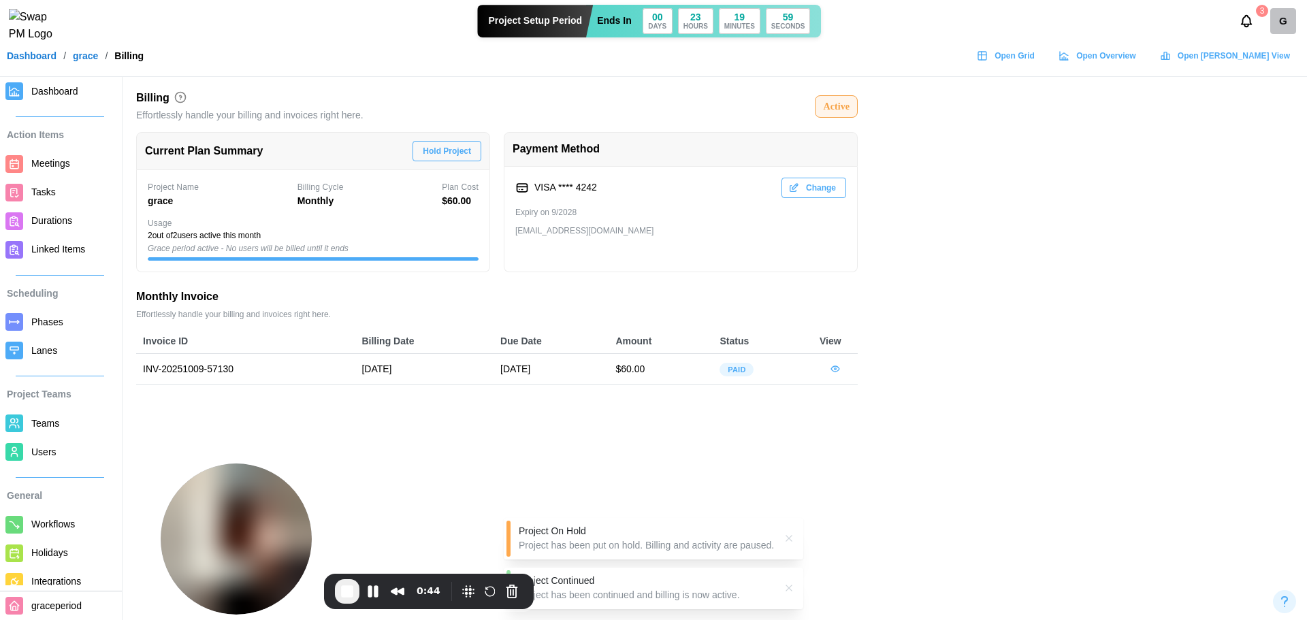
click at [54, 81] on link "Dashboard" at bounding box center [59, 91] width 119 height 29
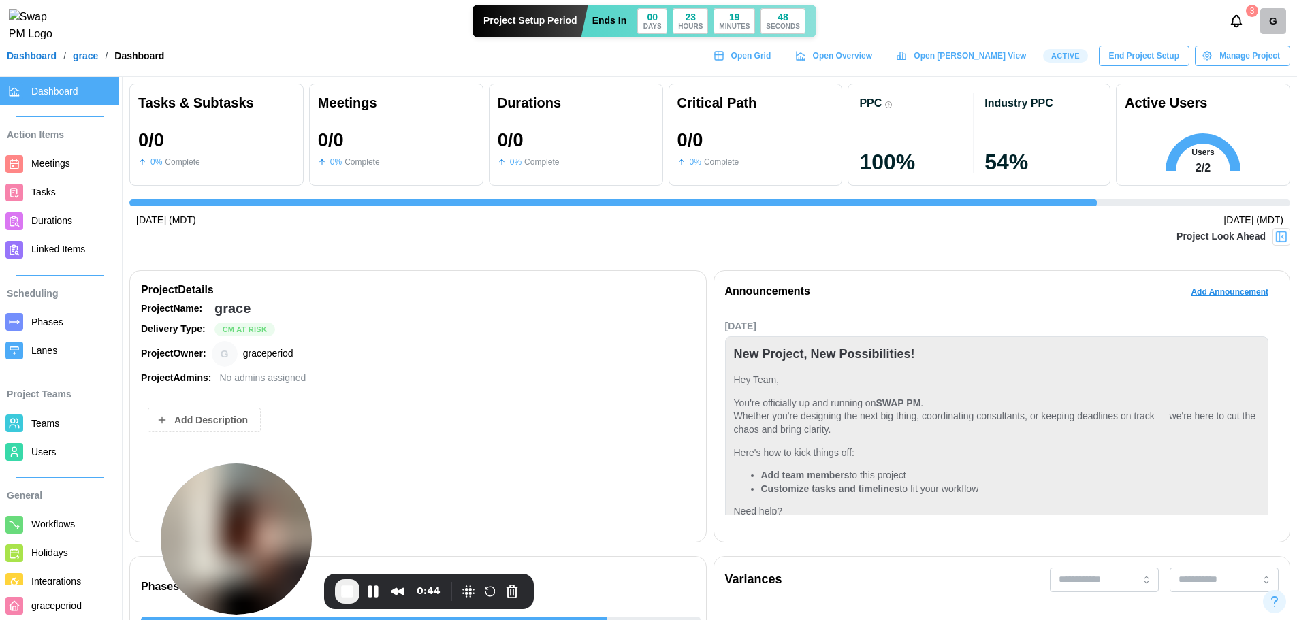
click at [1220, 60] on div "Manage Project" at bounding box center [1241, 55] width 78 height 19
click at [1233, 136] on div "Complete Project" at bounding box center [1250, 141] width 74 height 11
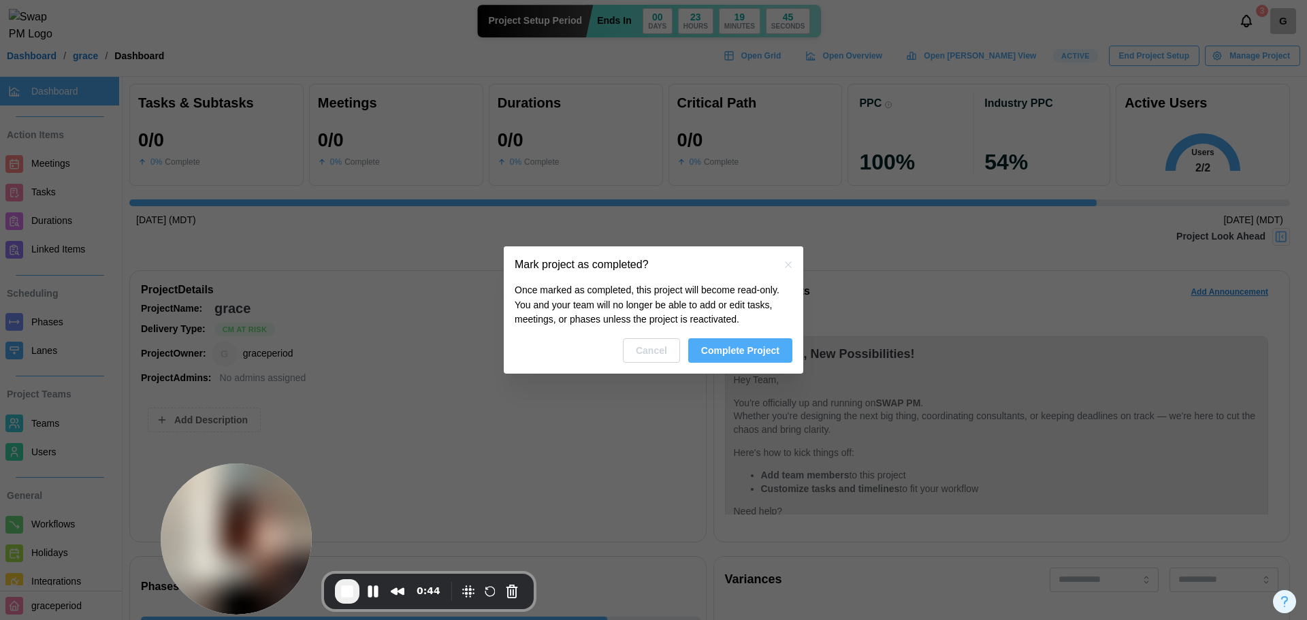
click at [718, 351] on span "Complete Project" at bounding box center [740, 350] width 78 height 23
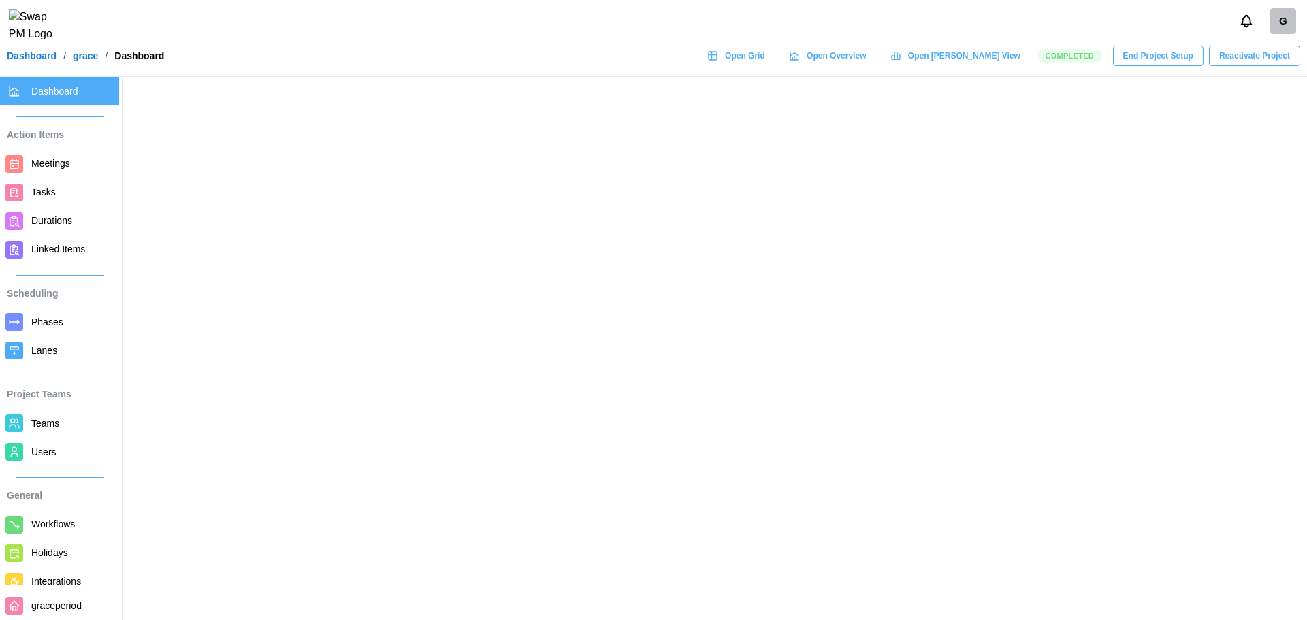
click at [1251, 60] on span "Reactivate Project" at bounding box center [1254, 55] width 71 height 19
click at [1255, 42] on div "G" at bounding box center [653, 21] width 1307 height 42
click at [1255, 59] on span "Reactivate Project" at bounding box center [1254, 55] width 71 height 19
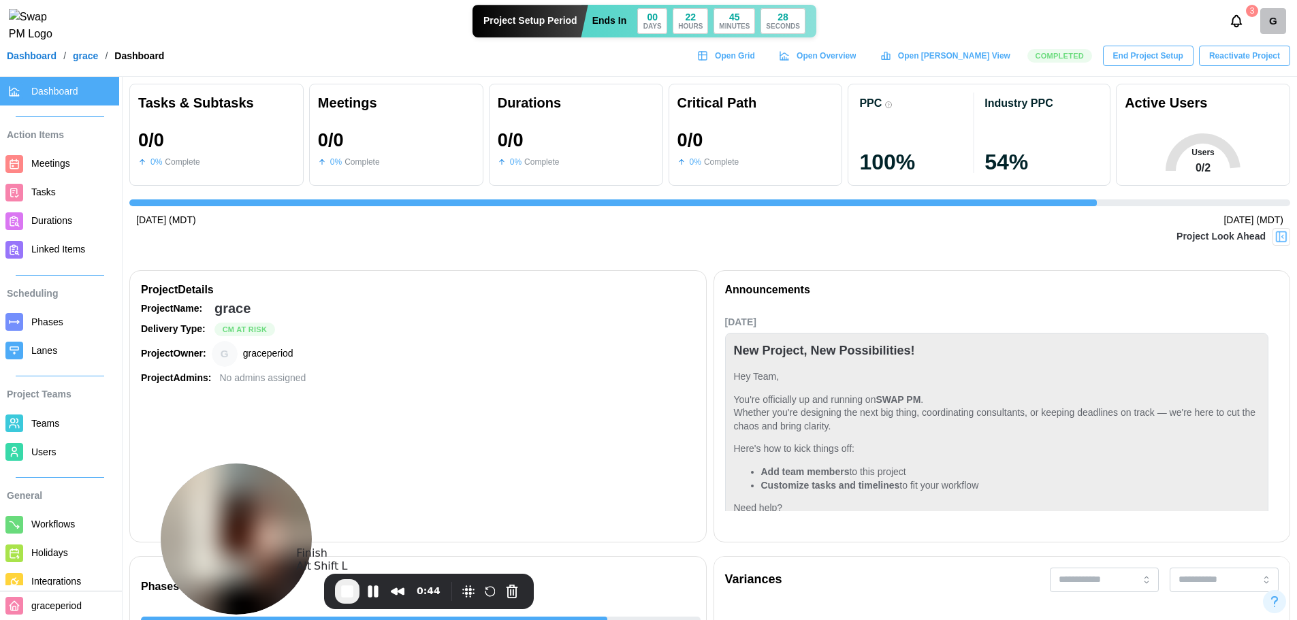
click at [345, 594] on span "End Recording" at bounding box center [347, 592] width 16 height 16
click at [513, 590] on button "Cancel Recording" at bounding box center [512, 592] width 22 height 22
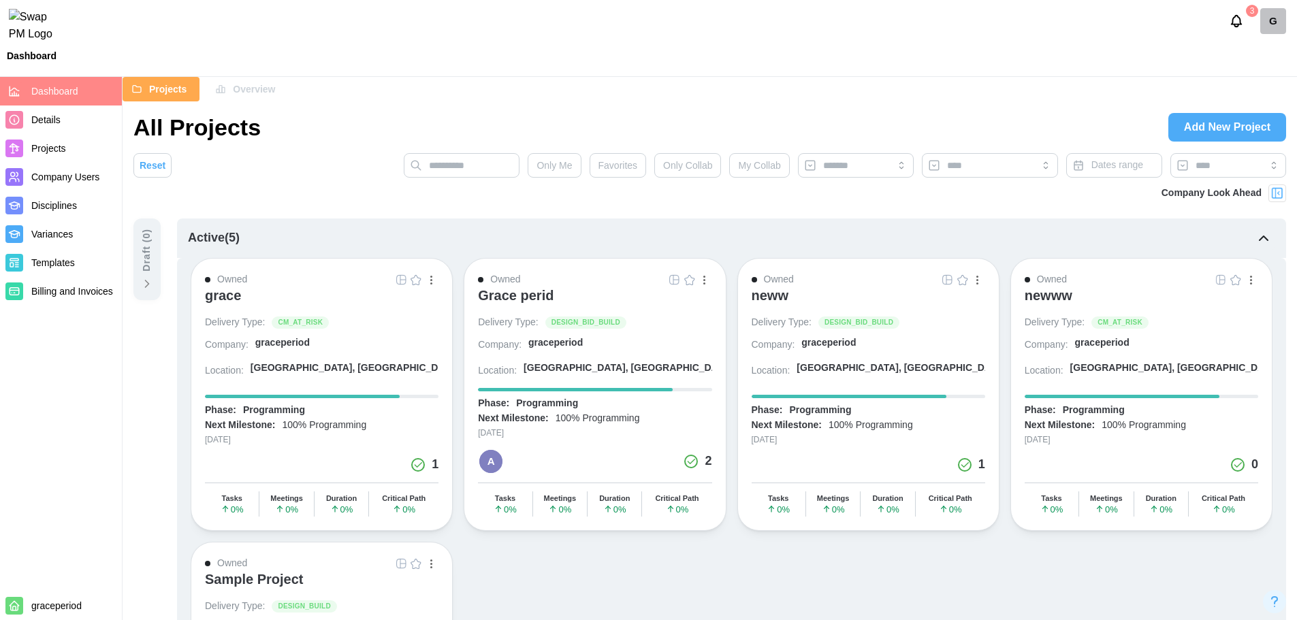
click at [891, 219] on div "Active ( 5 )" at bounding box center [731, 238] width 1109 height 39
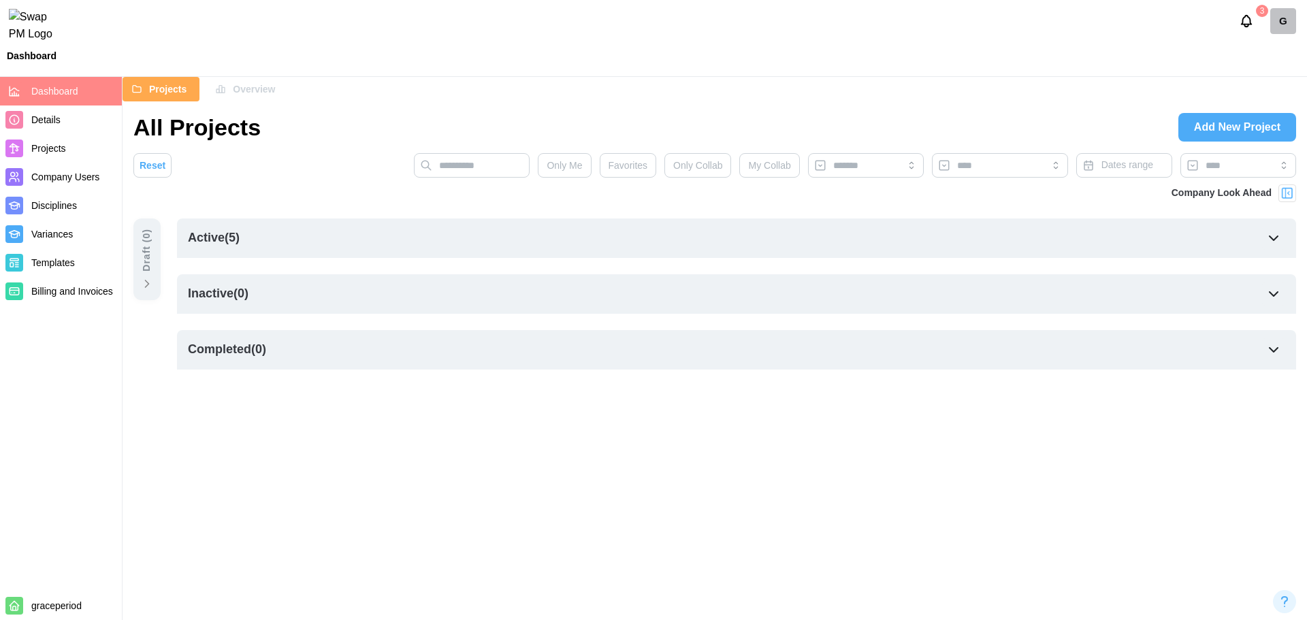
drag, startPoint x: 1166, startPoint y: 323, endPoint x: 937, endPoint y: 278, distance: 233.0
click at [1166, 325] on div "Active ( 5 ) Owned grace Delivery Type: CM_AT_RISK Company: graceperiod Locatio…" at bounding box center [736, 302] width 1119 height 167
